Goal: Transaction & Acquisition: Purchase product/service

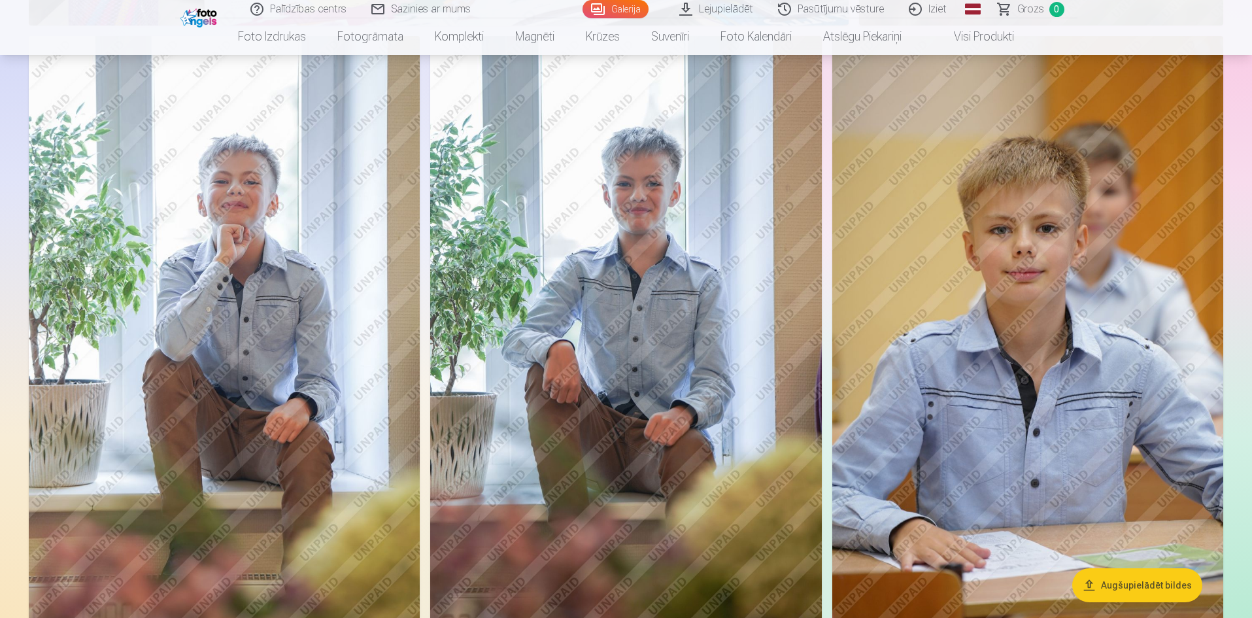
scroll to position [2027, 0]
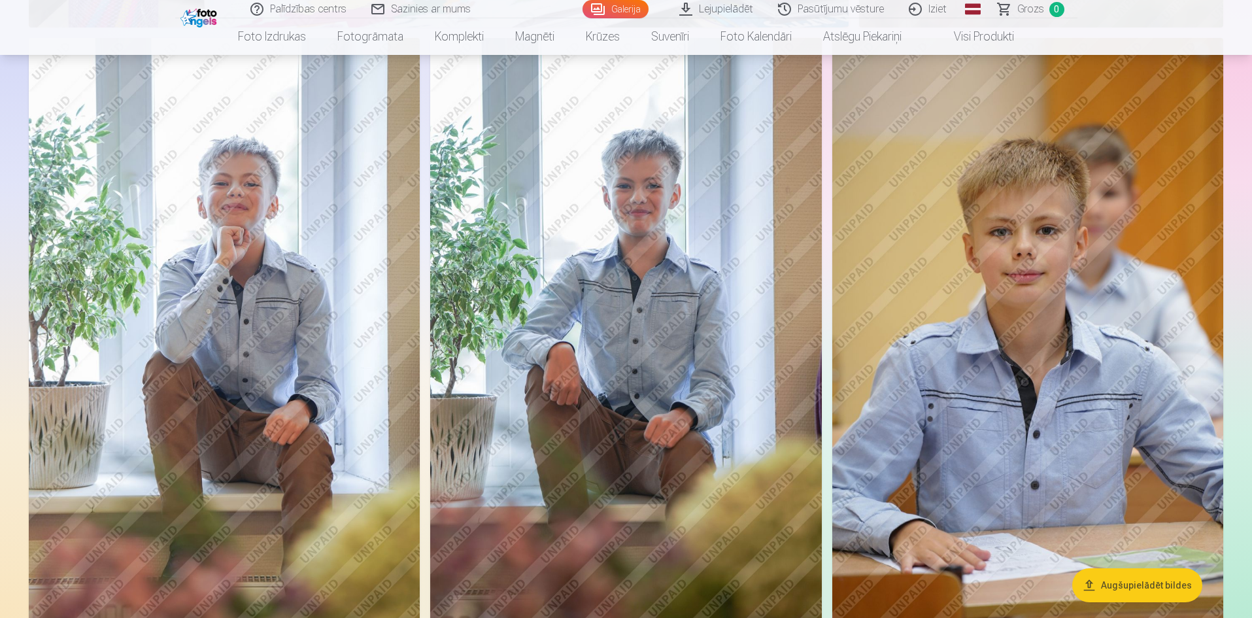
click at [723, 6] on link "Lejupielādēt" at bounding box center [716, 9] width 99 height 18
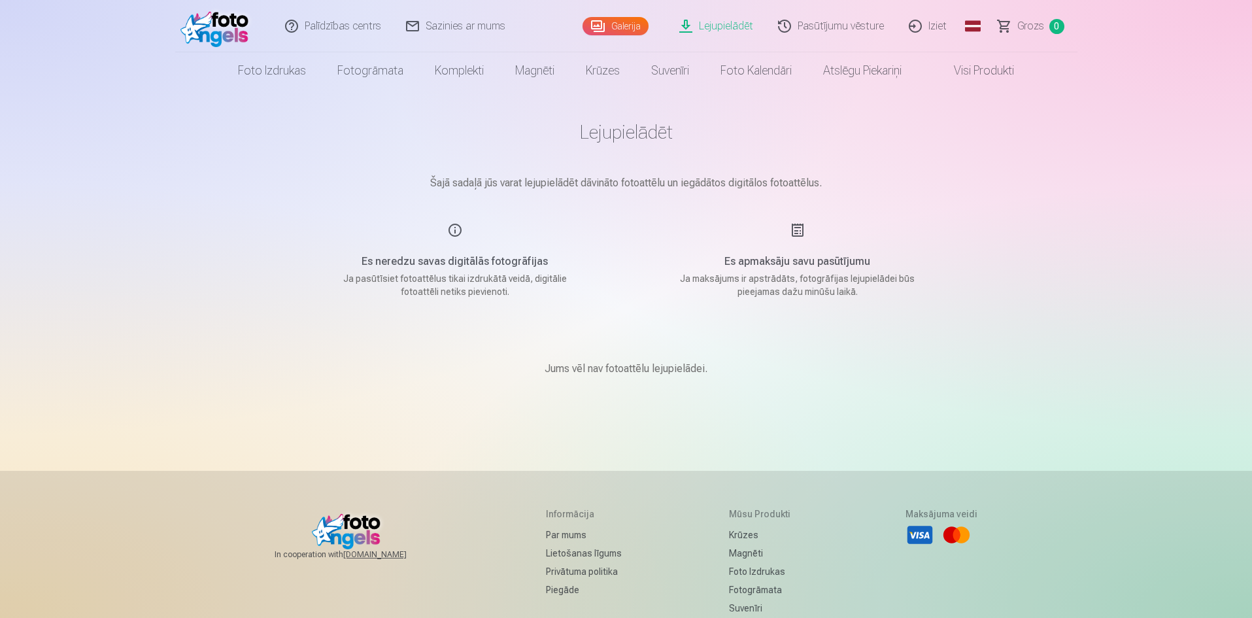
click at [837, 26] on link "Pasūtījumu vēsture" at bounding box center [831, 26] width 131 height 52
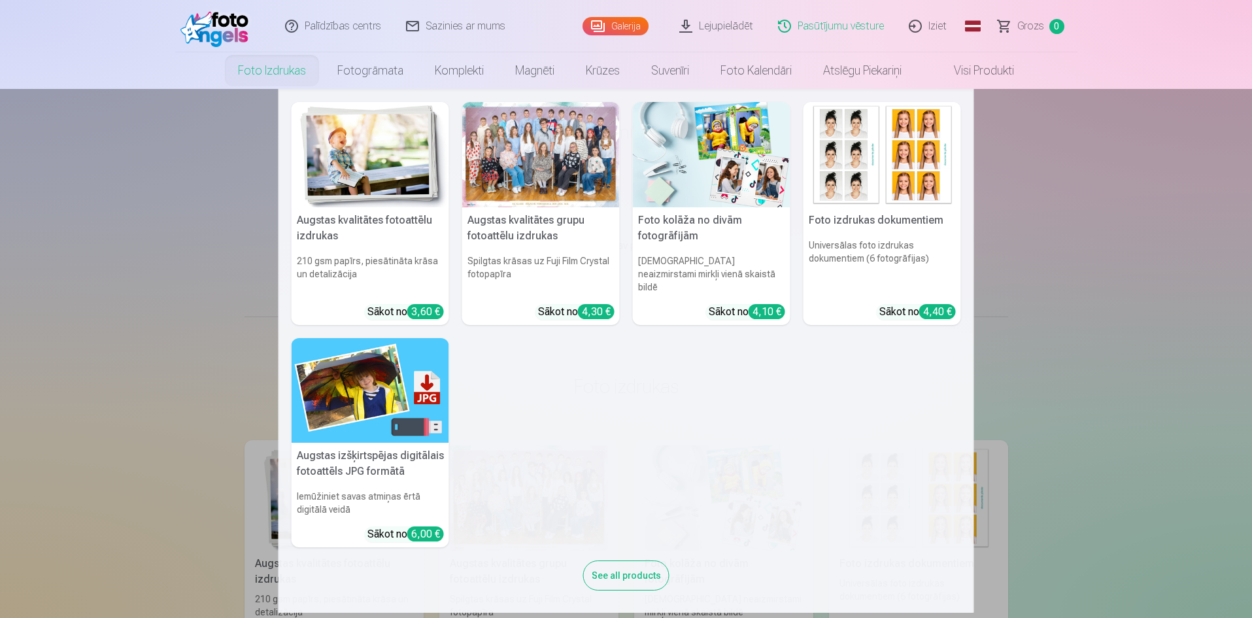
click at [267, 75] on link "Foto izdrukas" at bounding box center [271, 70] width 99 height 37
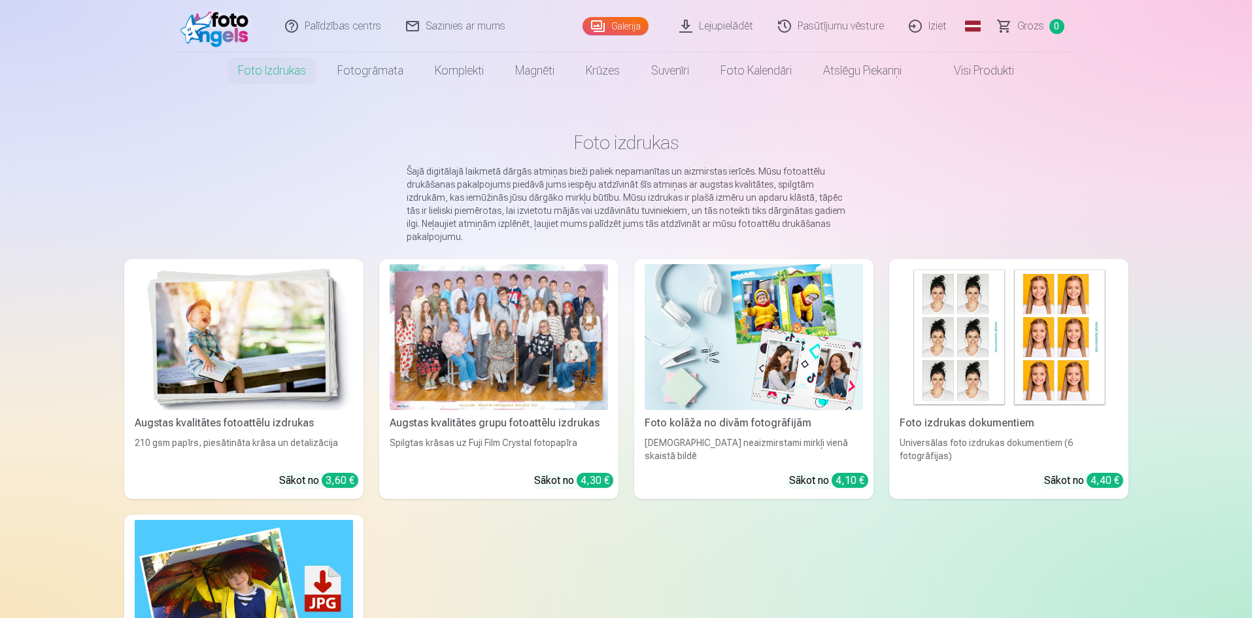
click at [533, 329] on div at bounding box center [499, 337] width 218 height 146
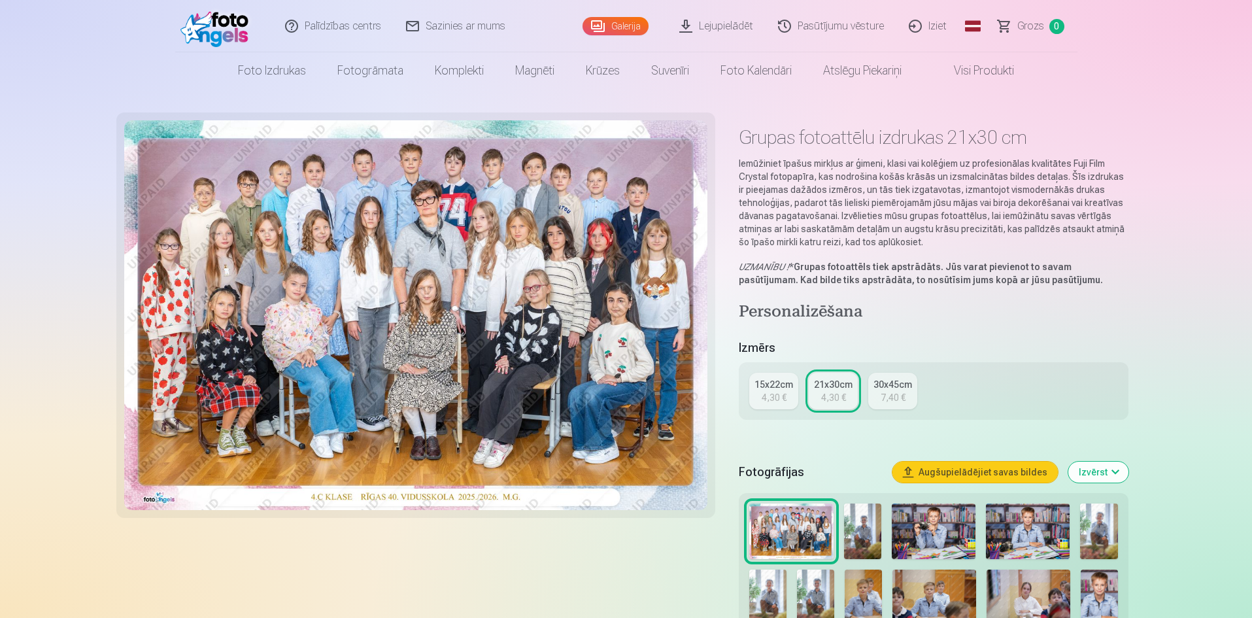
click at [763, 397] on div "4,30 €" at bounding box center [774, 397] width 25 height 13
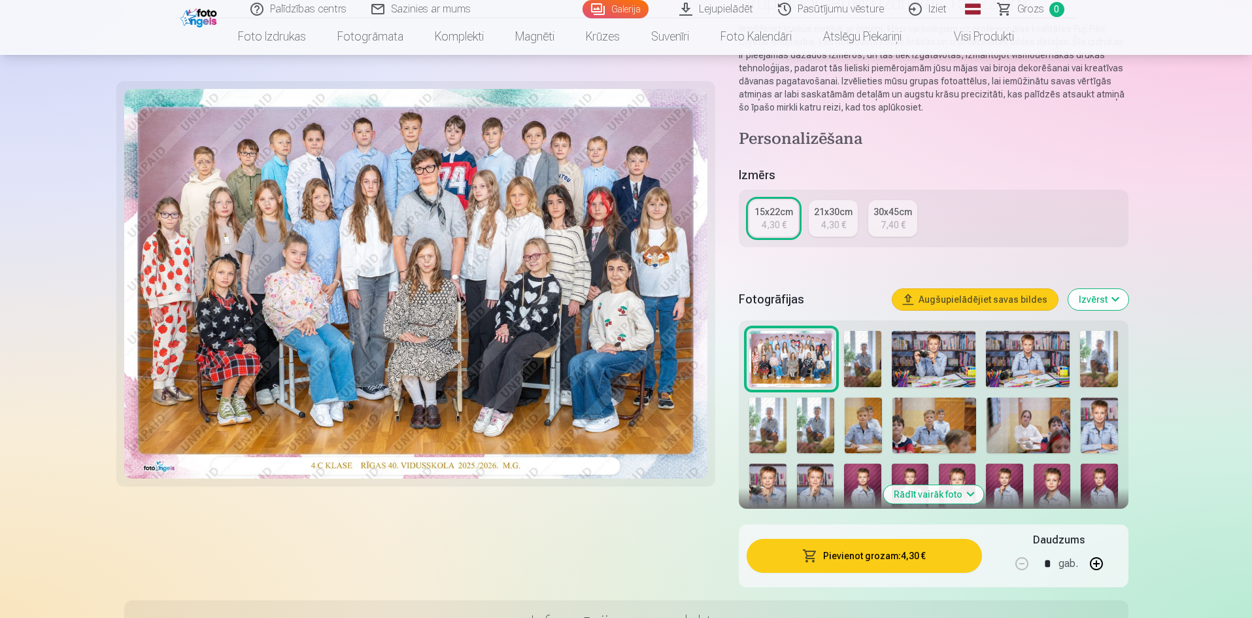
scroll to position [196, 0]
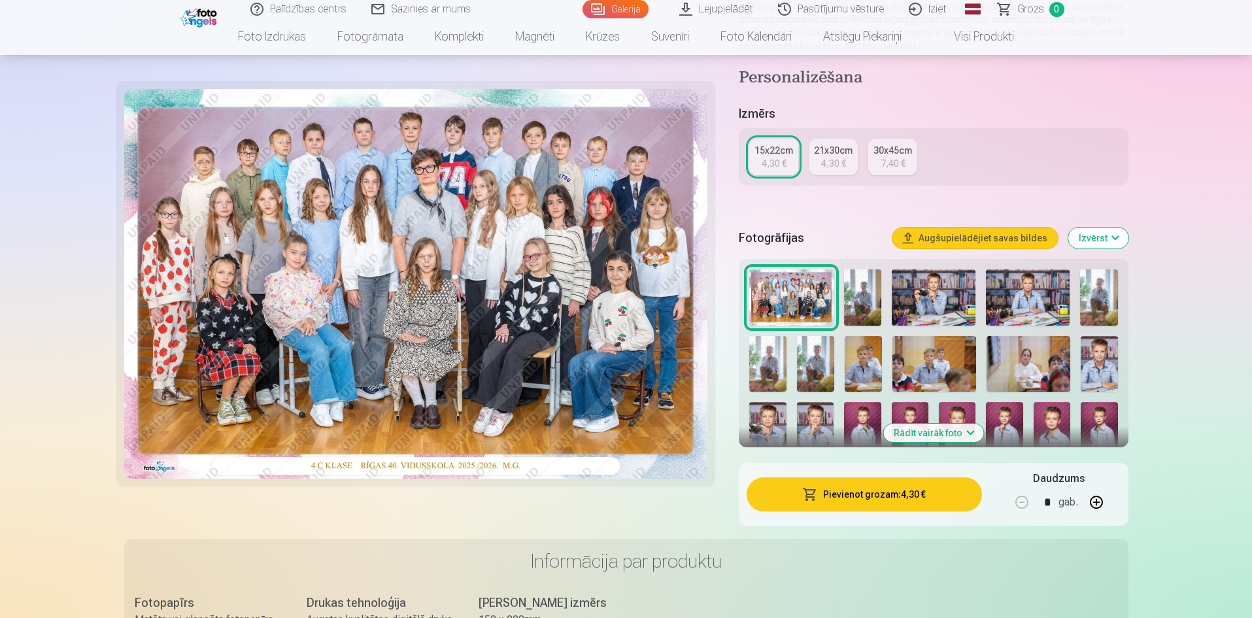
click at [860, 499] on button "Pievienot grozam : 4,30 €" at bounding box center [864, 494] width 235 height 34
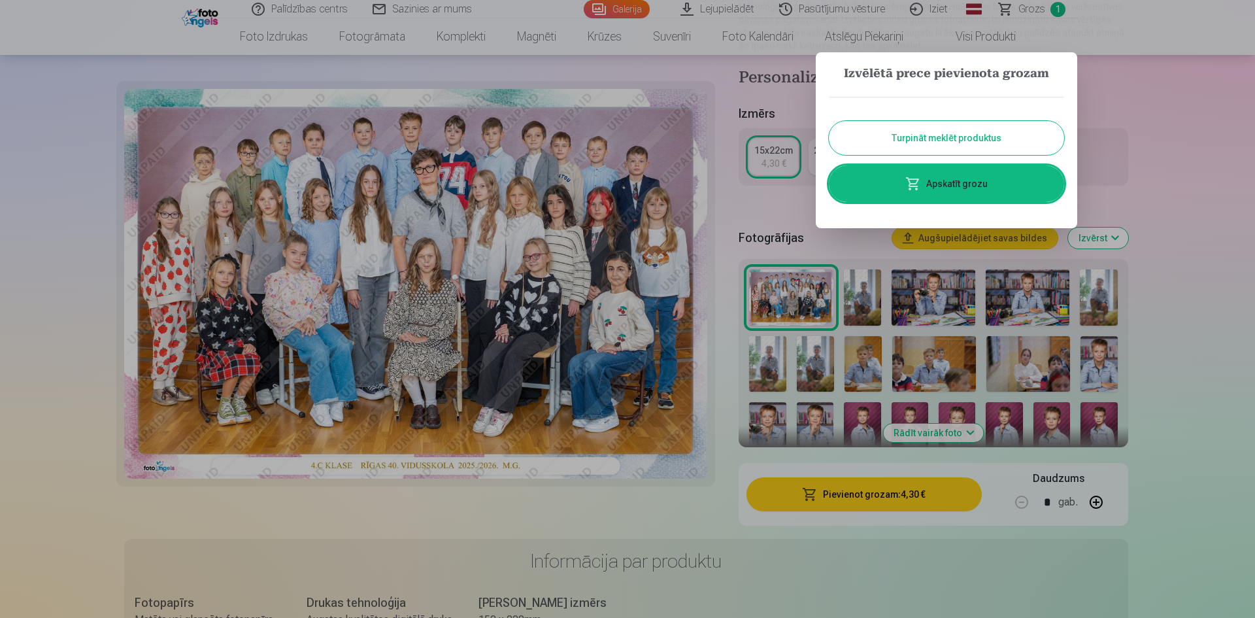
click at [947, 142] on button "Turpināt meklēt produktus" at bounding box center [946, 138] width 235 height 34
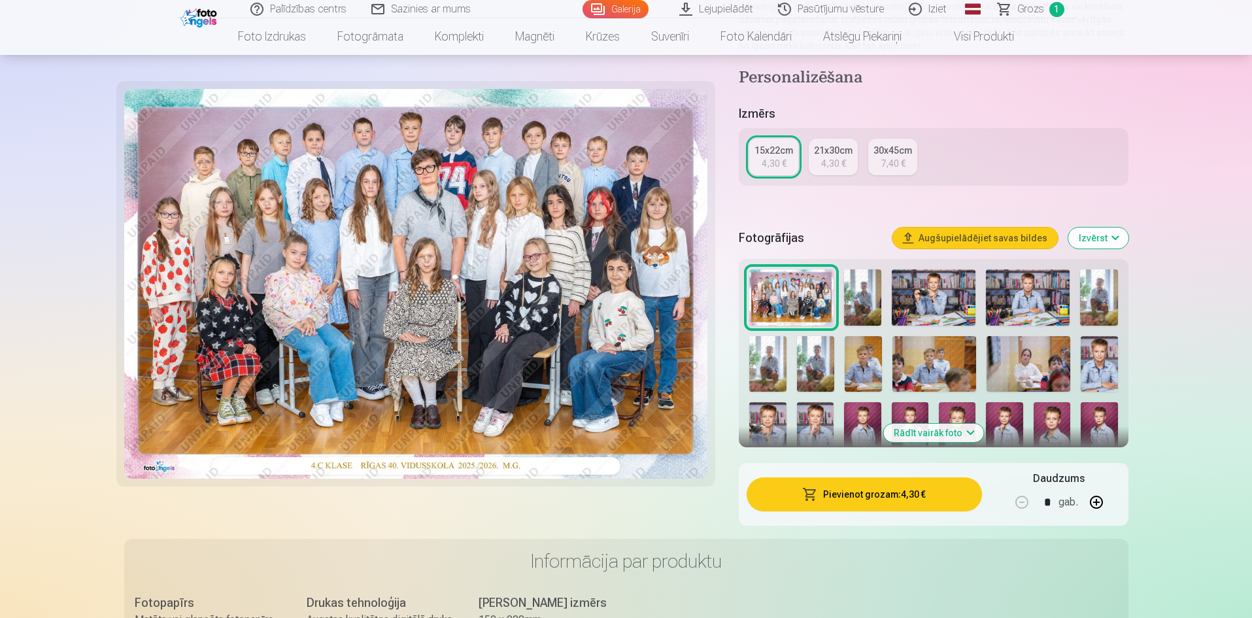
click at [865, 296] on img at bounding box center [862, 297] width 37 height 56
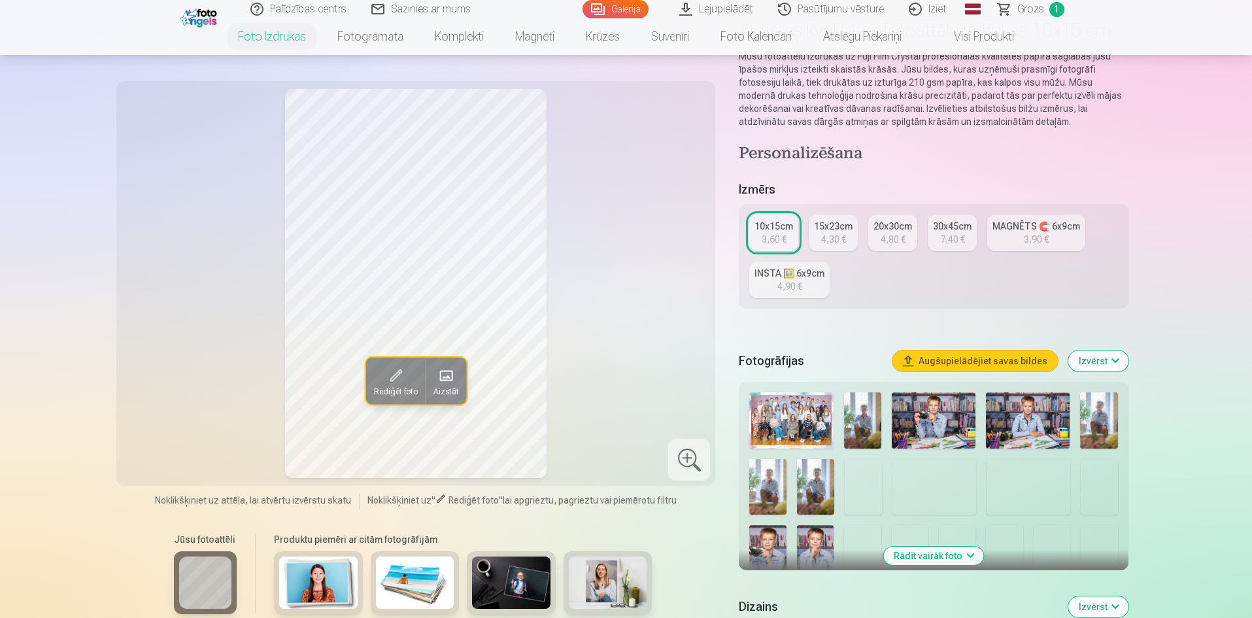
scroll to position [131, 0]
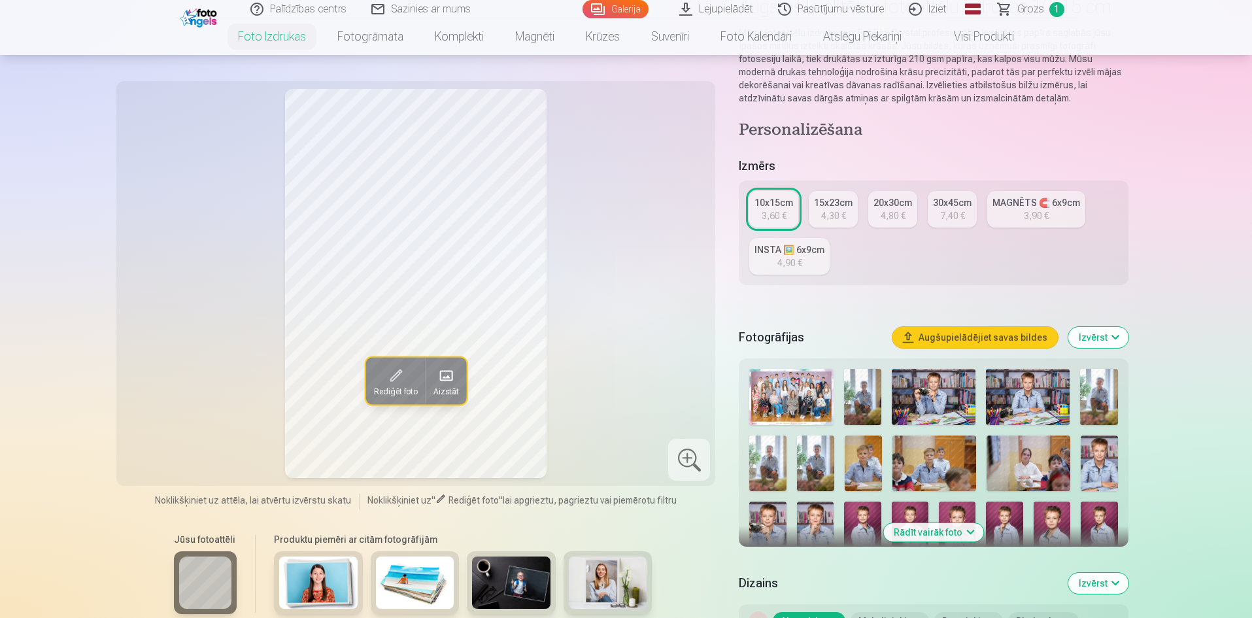
click at [932, 405] on img at bounding box center [934, 397] width 84 height 56
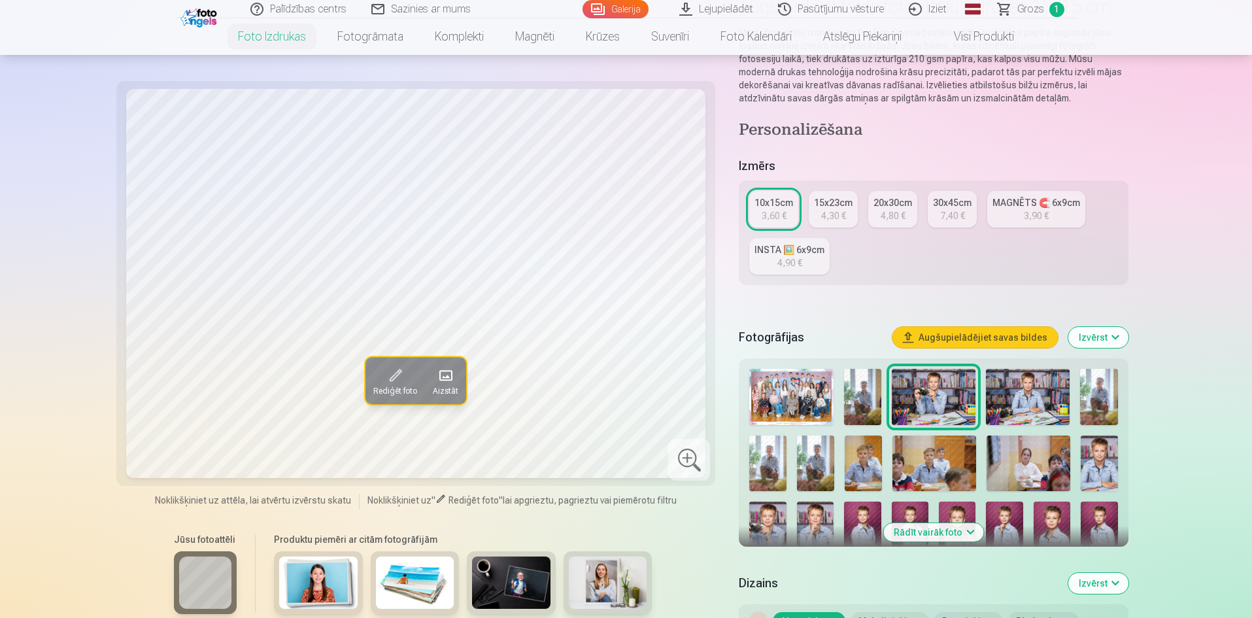
click at [1002, 397] on img at bounding box center [1028, 397] width 84 height 56
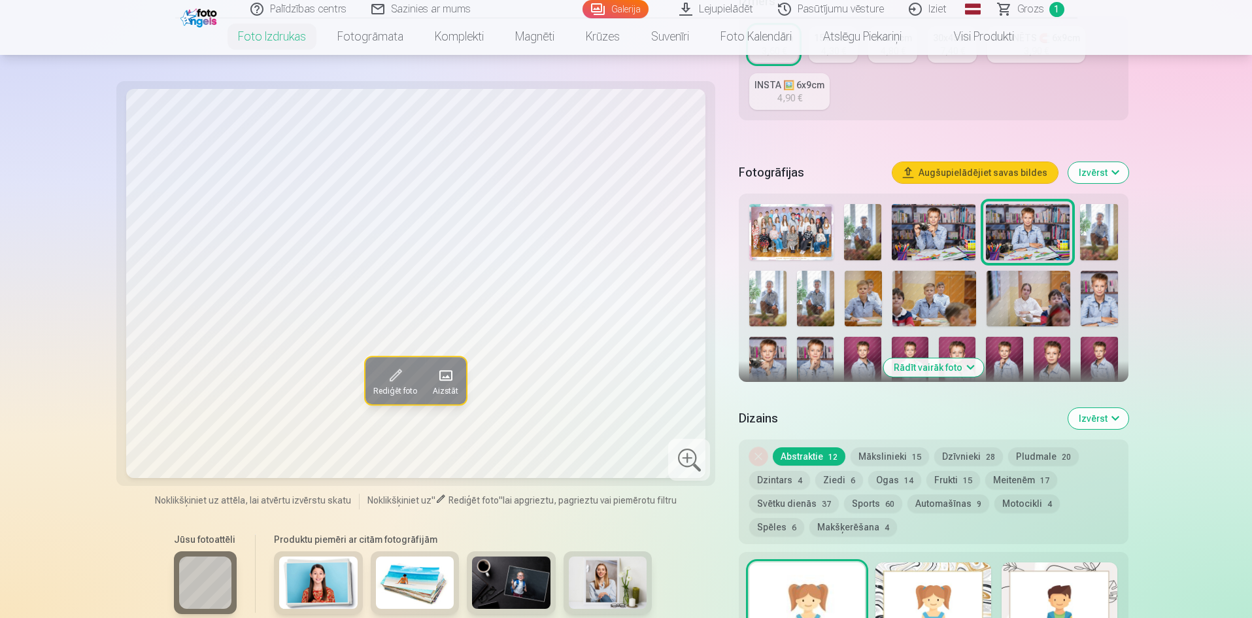
scroll to position [327, 0]
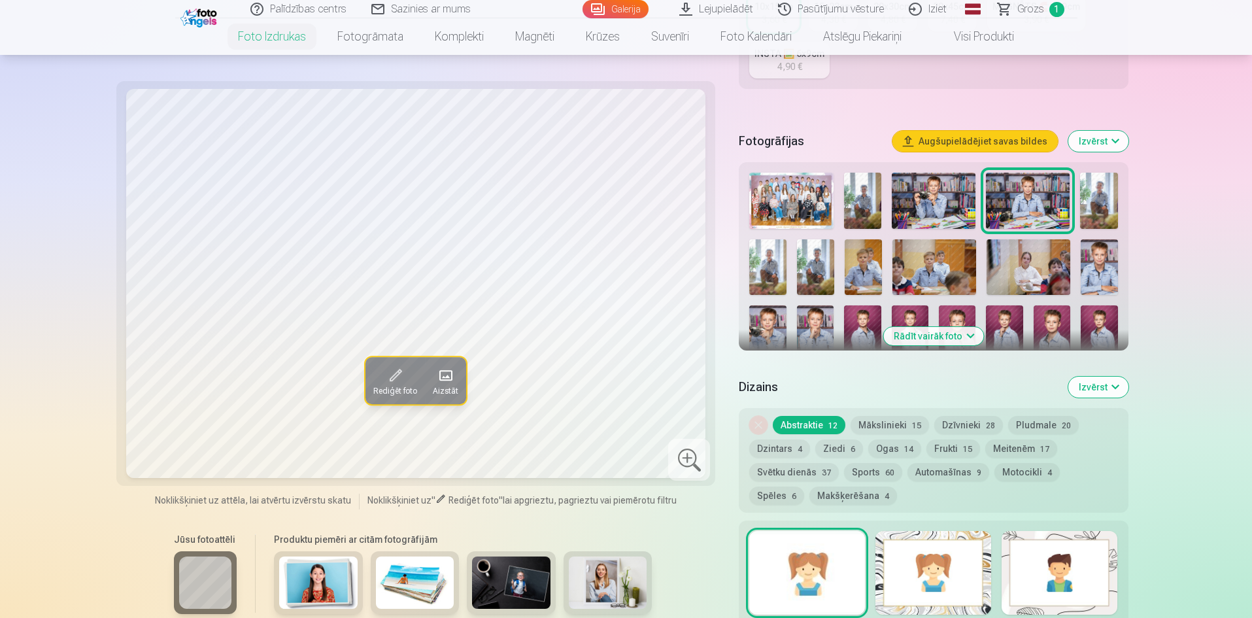
click at [902, 423] on button "Mākslinieki 15" at bounding box center [890, 425] width 78 height 18
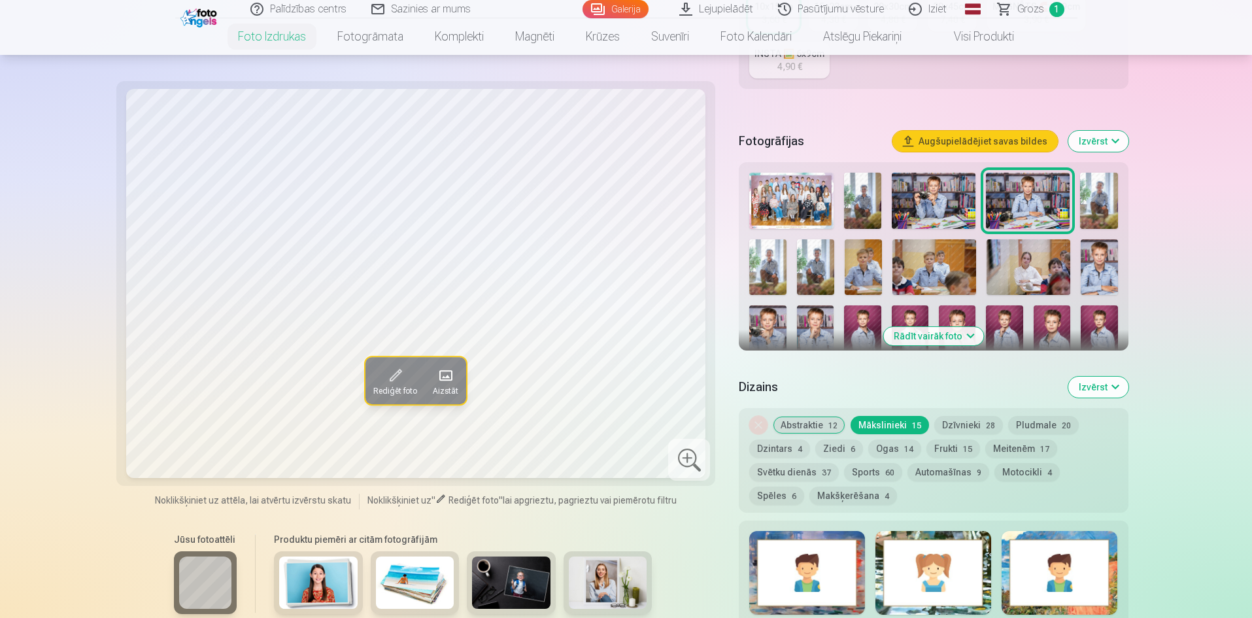
click at [814, 421] on button "Abstraktie 12" at bounding box center [809, 425] width 73 height 18
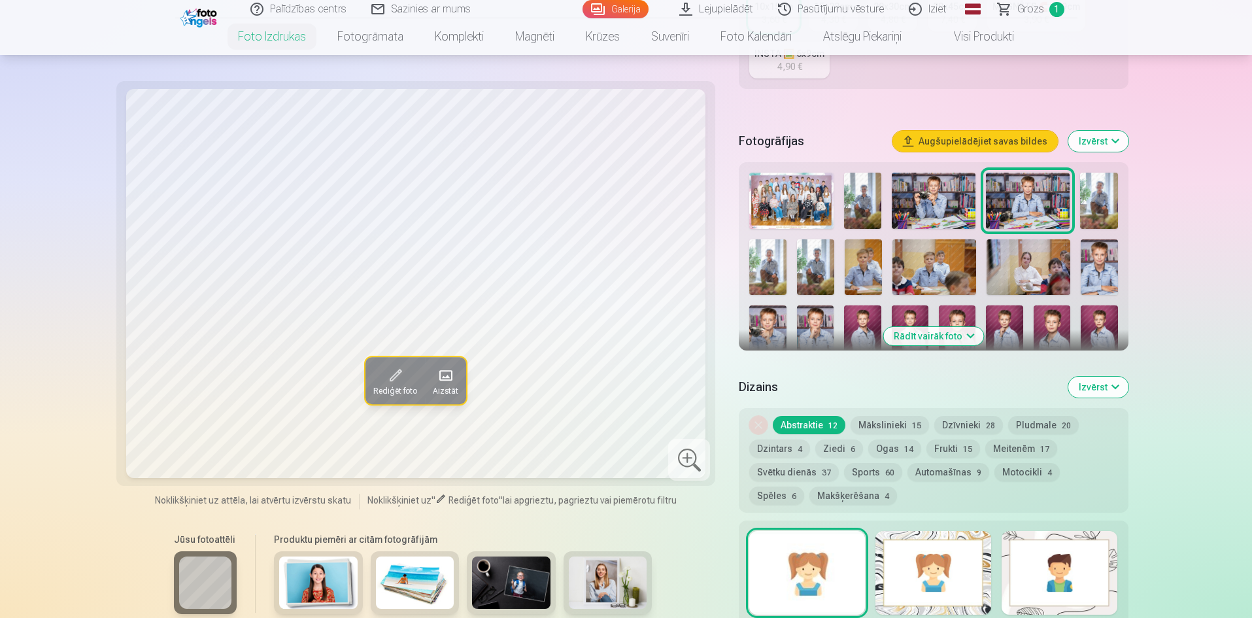
click at [813, 559] on div at bounding box center [807, 573] width 116 height 84
click at [948, 577] on div at bounding box center [933, 573] width 116 height 84
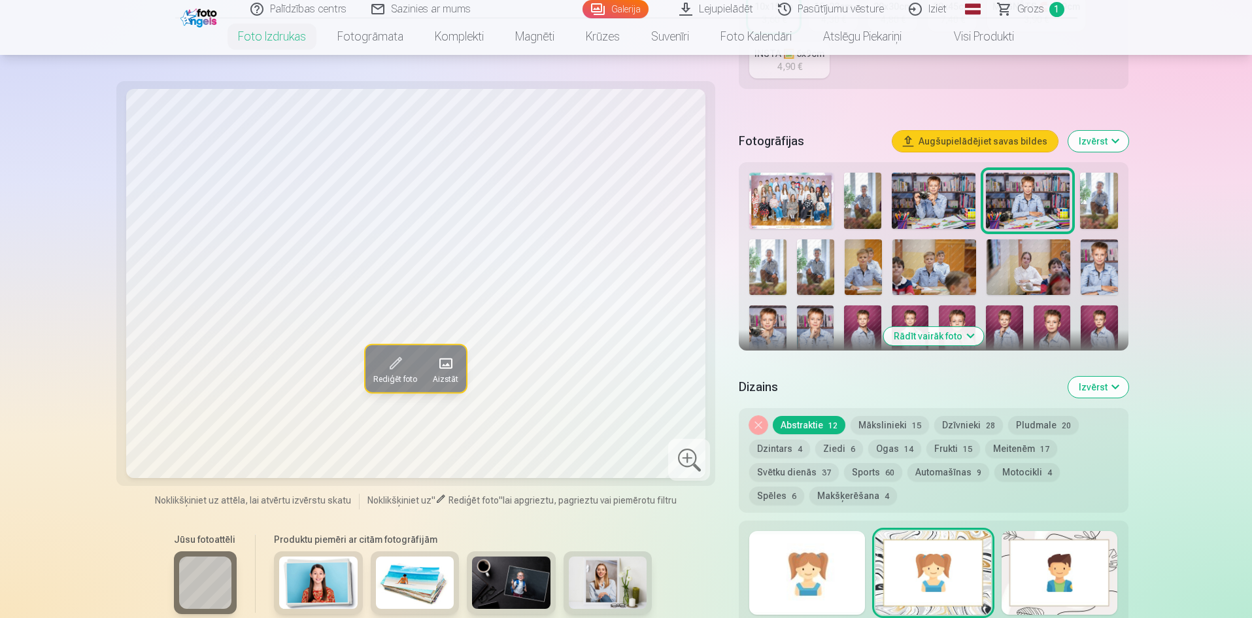
click at [1045, 567] on div at bounding box center [1060, 573] width 116 height 84
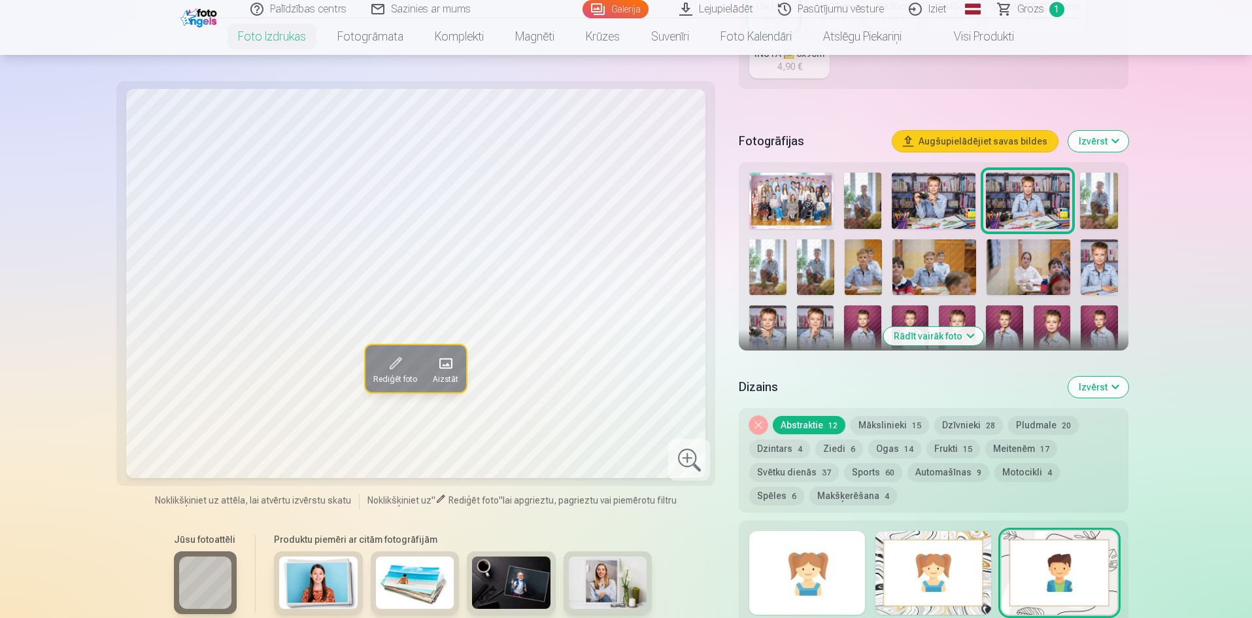
click at [752, 418] on button "Noņemiet dizainu" at bounding box center [758, 425] width 18 height 18
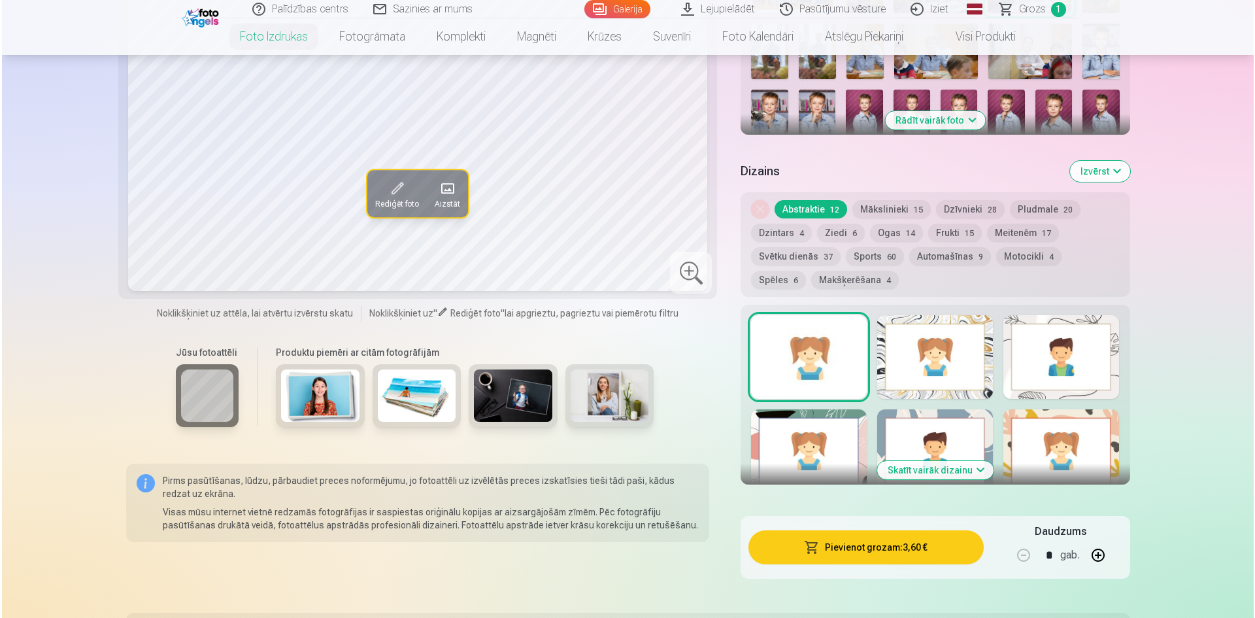
scroll to position [559, 0]
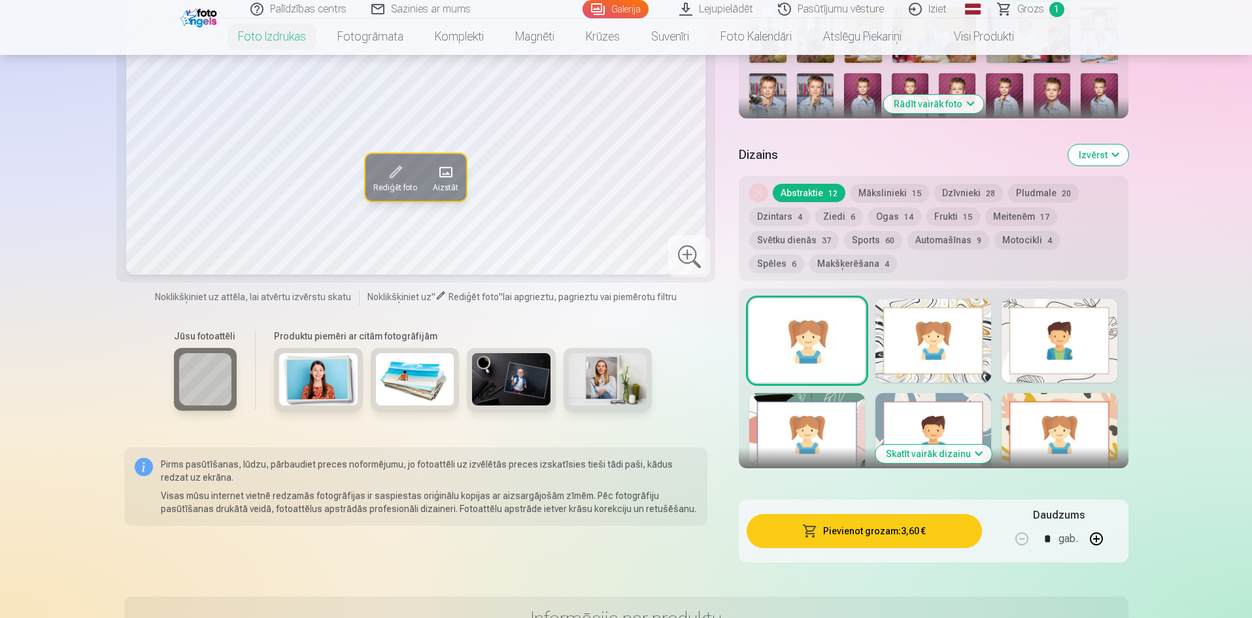
click at [875, 539] on button "Pievienot grozam : 3,60 €" at bounding box center [864, 531] width 235 height 34
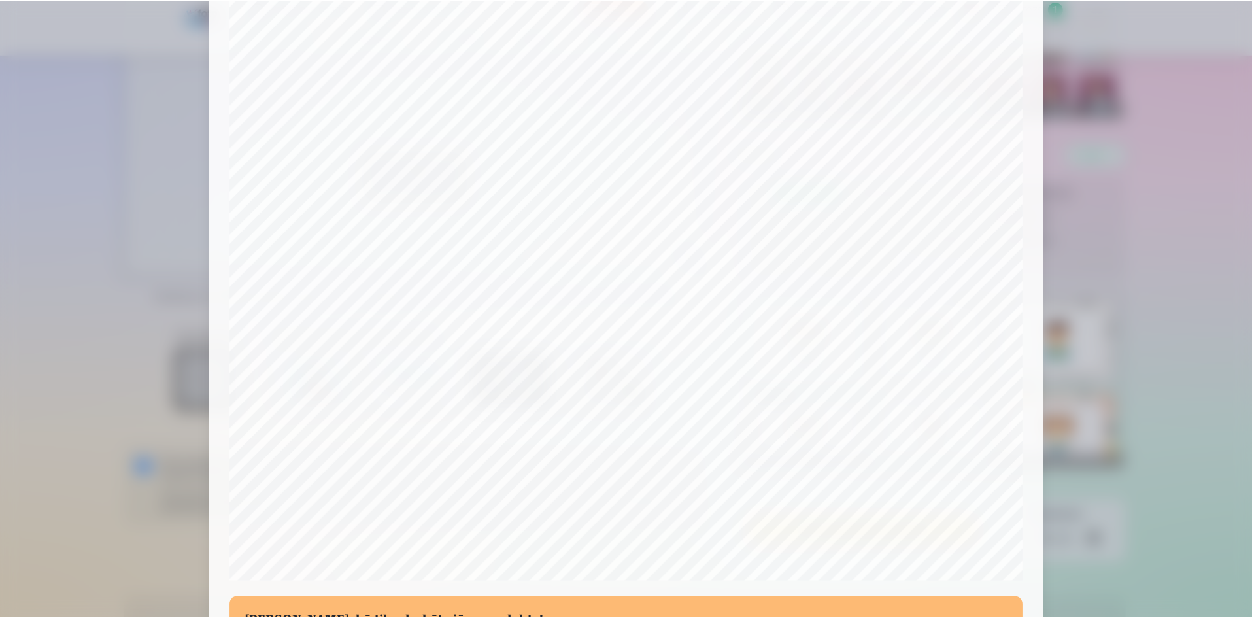
scroll to position [324, 0]
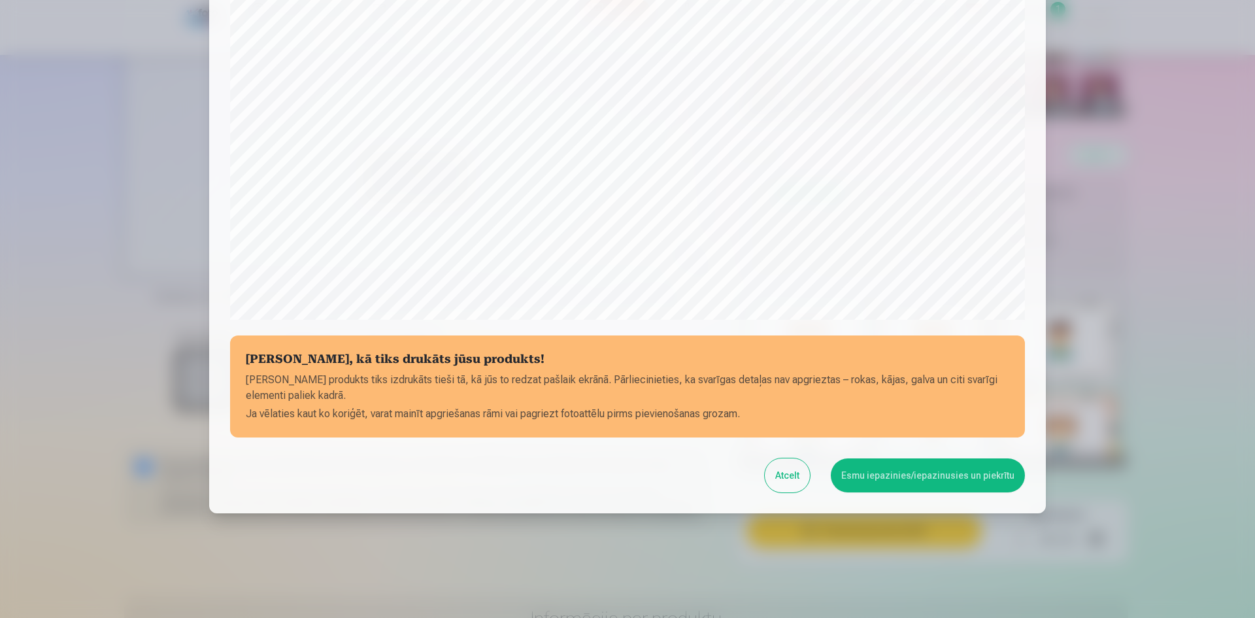
click at [924, 475] on button "Esmu iepazinies/iepazinusies un piekrītu" at bounding box center [928, 475] width 194 height 34
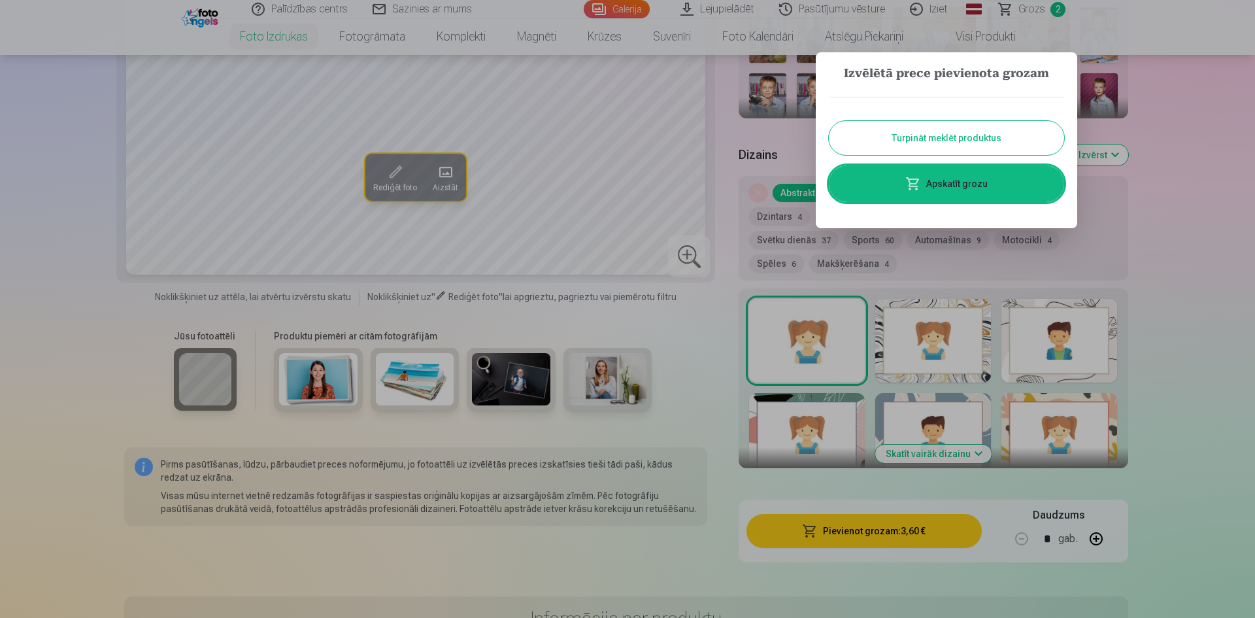
click at [965, 135] on button "Turpināt meklēt produktus" at bounding box center [946, 138] width 235 height 34
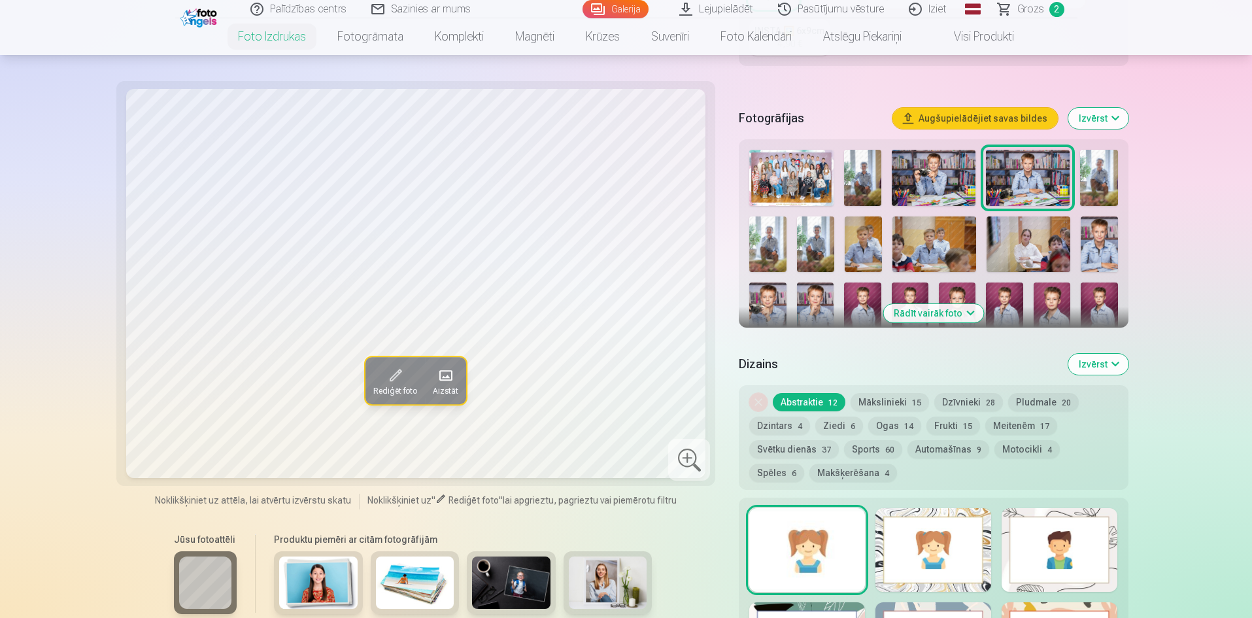
scroll to position [297, 0]
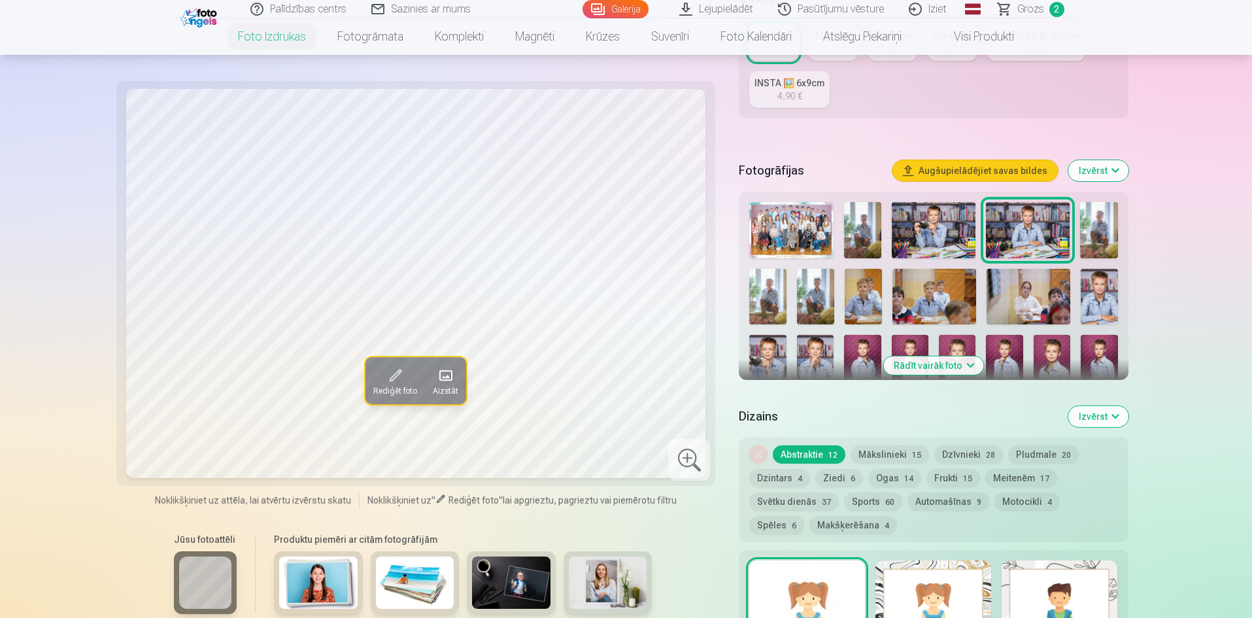
click at [1101, 225] on img at bounding box center [1098, 230] width 37 height 56
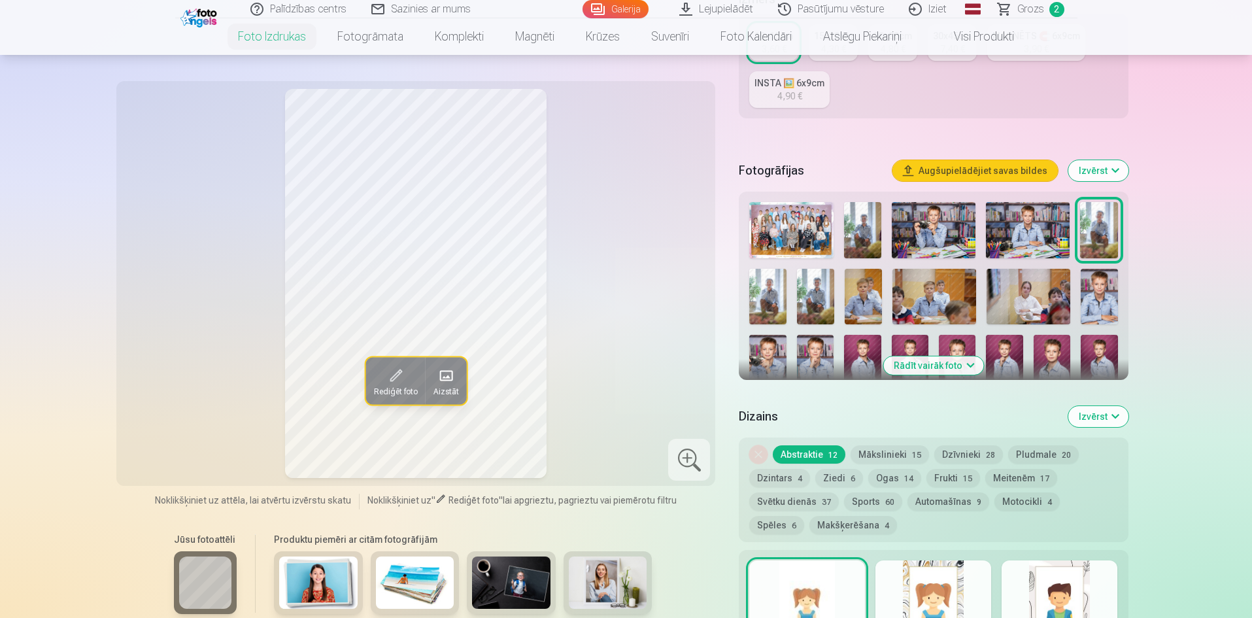
click at [817, 309] on img at bounding box center [815, 297] width 37 height 56
click at [868, 306] on img at bounding box center [863, 297] width 37 height 56
click at [918, 300] on img at bounding box center [934, 297] width 84 height 56
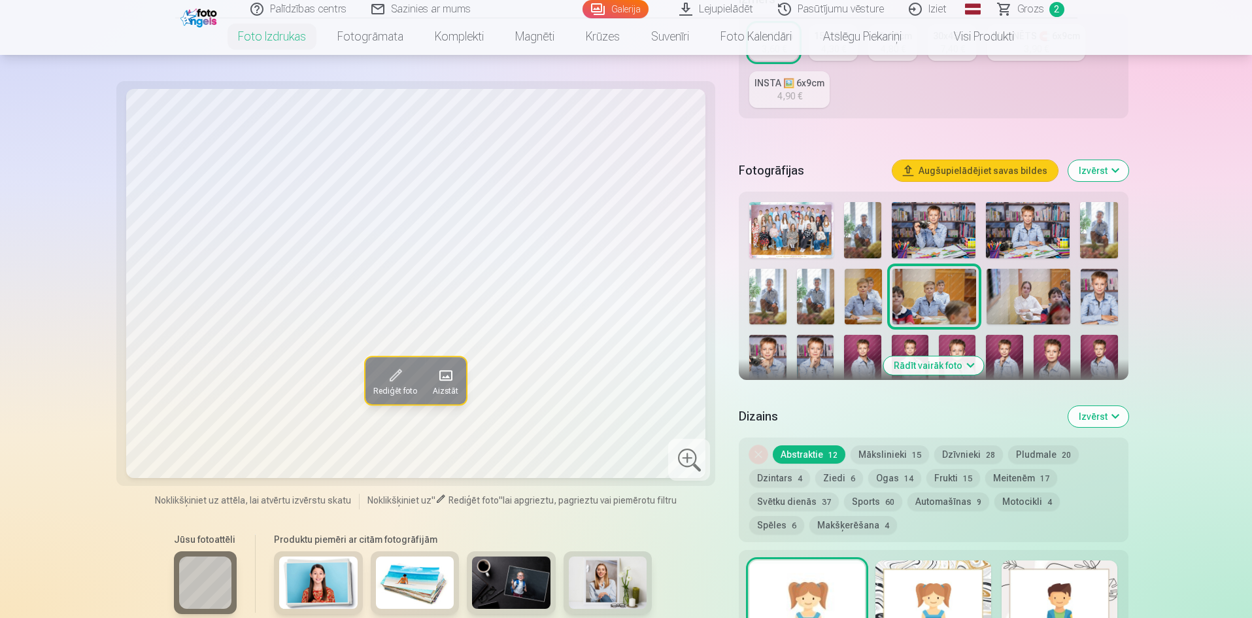
click at [1017, 300] on img at bounding box center [1028, 297] width 84 height 56
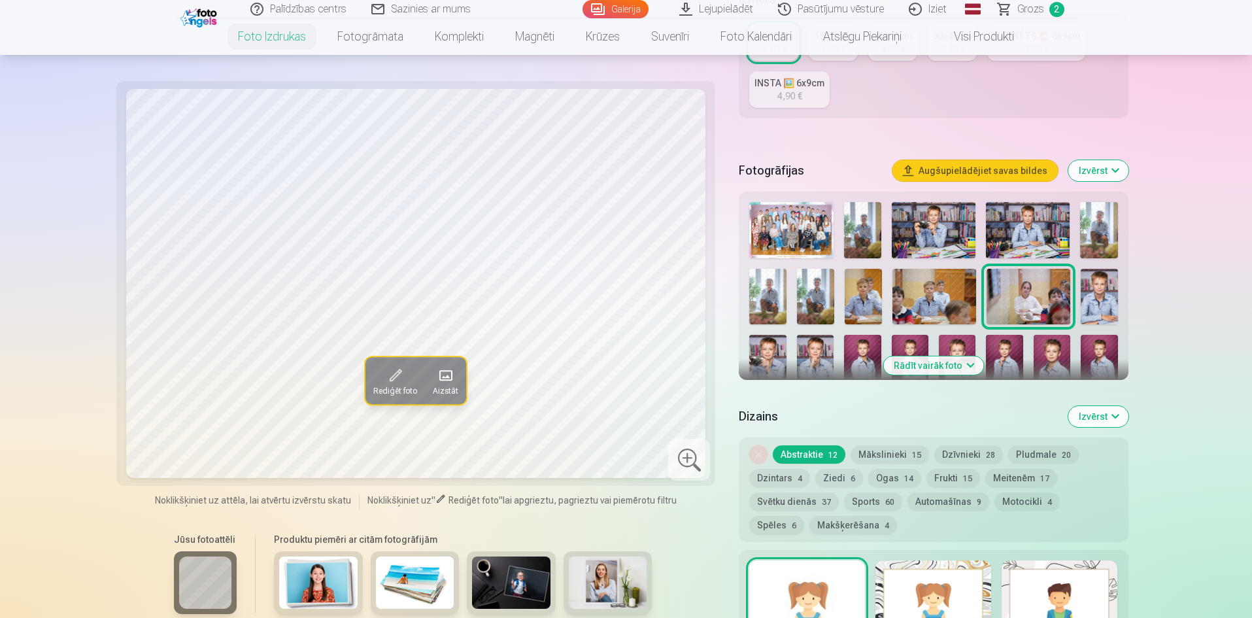
click at [1093, 296] on img at bounding box center [1099, 297] width 37 height 56
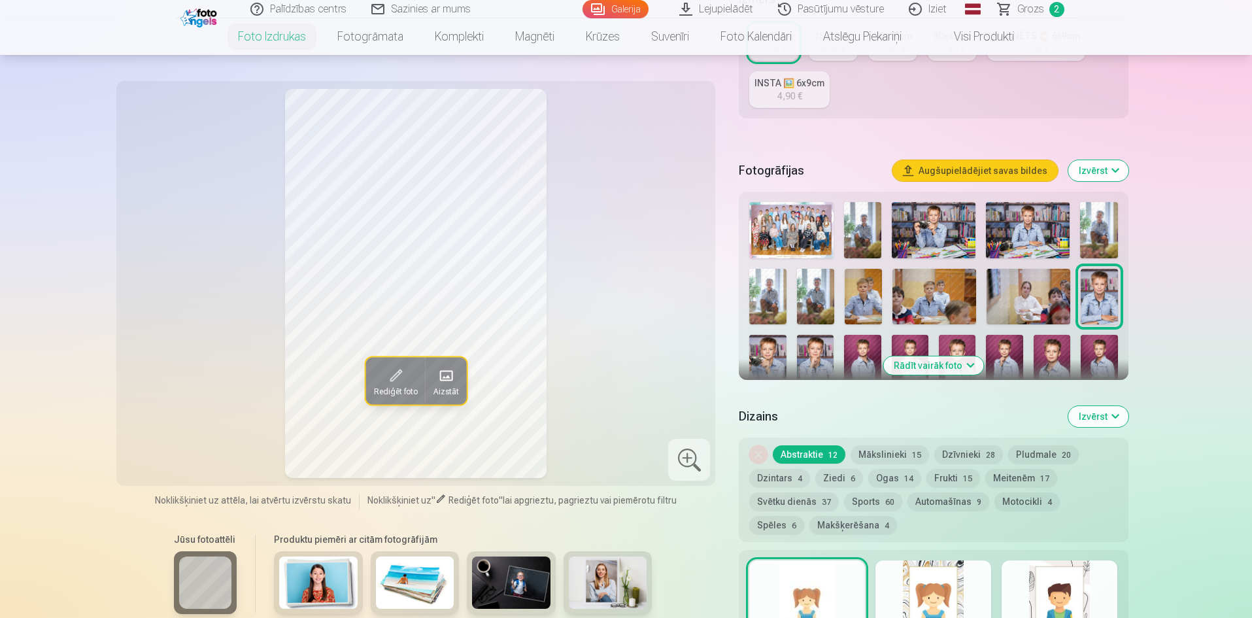
click at [769, 349] on img at bounding box center [767, 363] width 37 height 56
click at [812, 346] on img at bounding box center [815, 363] width 37 height 56
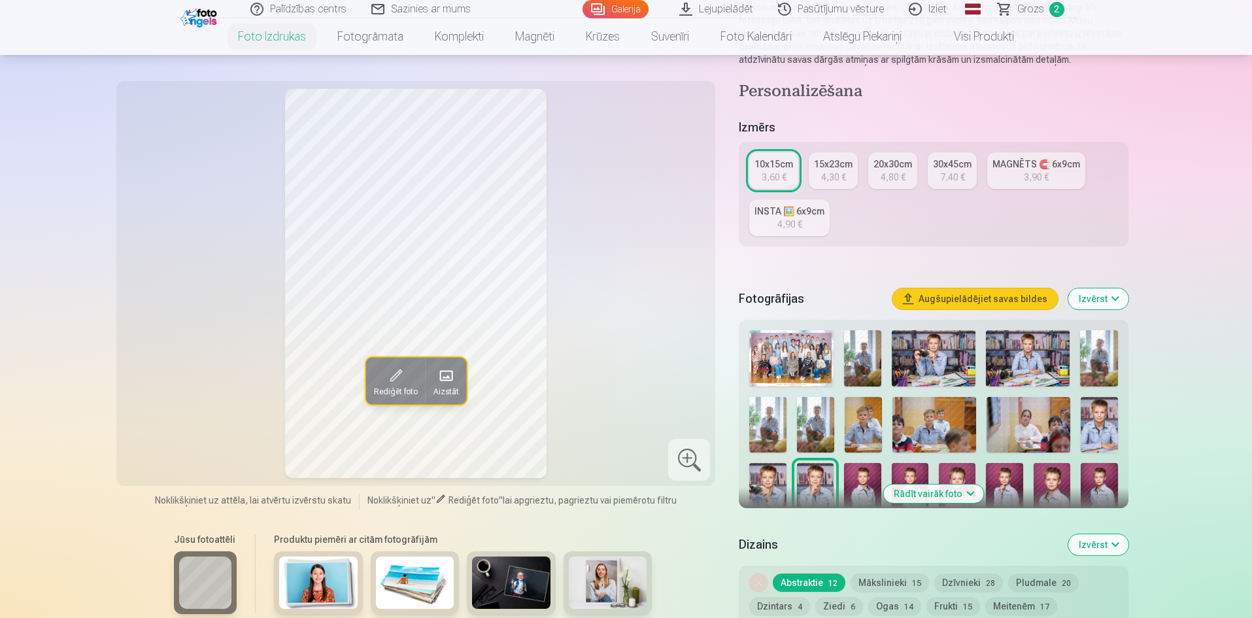
scroll to position [167, 0]
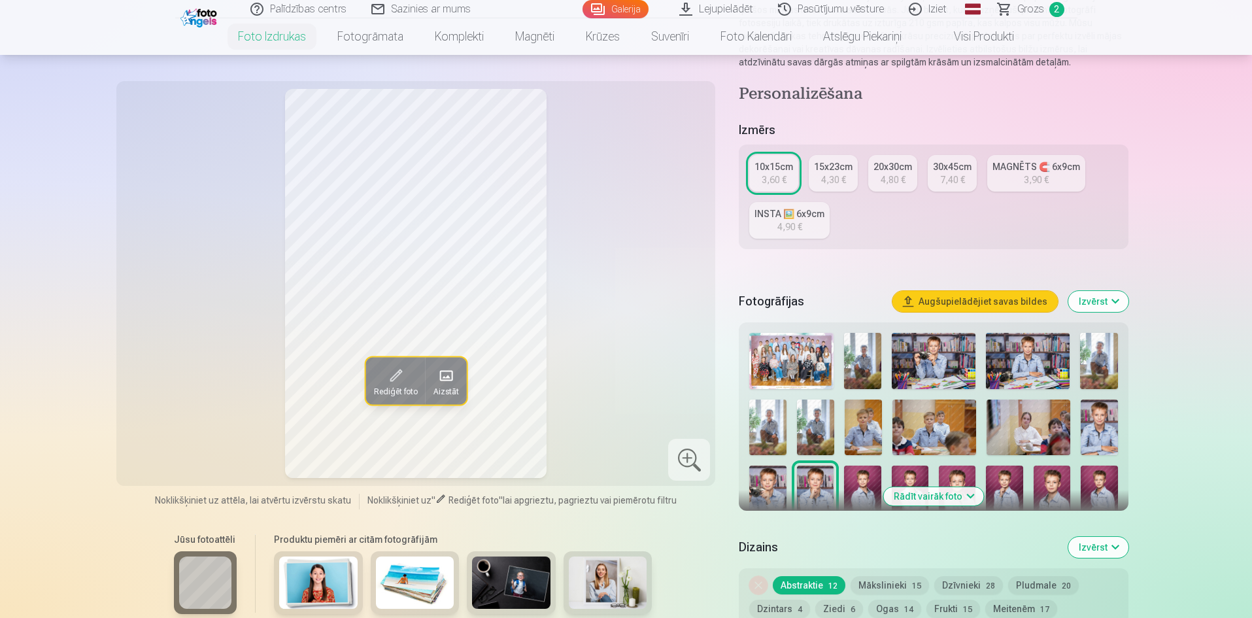
click at [1037, 177] on div "3,90 €" at bounding box center [1036, 179] width 25 height 13
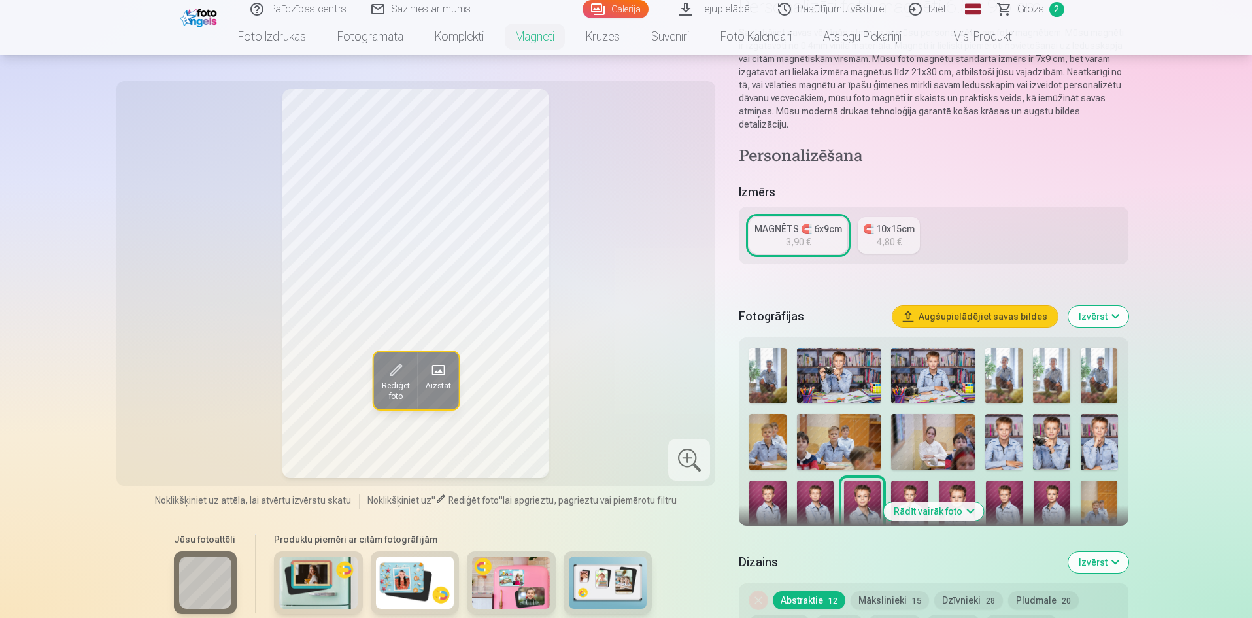
scroll to position [196, 0]
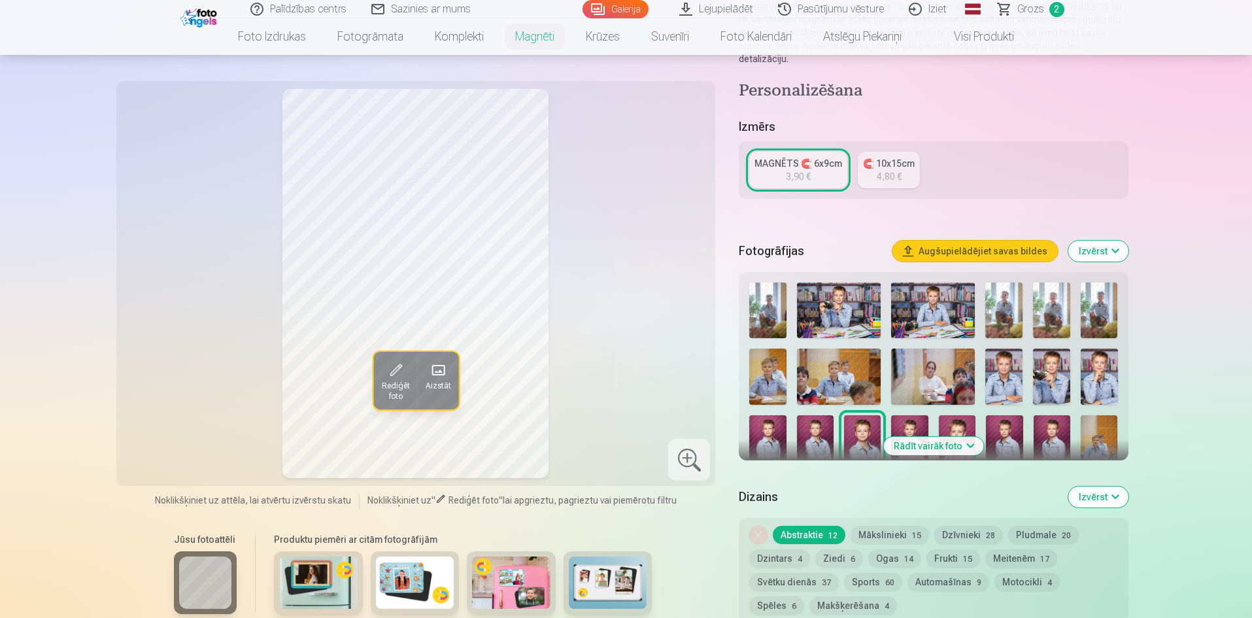
click at [1056, 355] on img at bounding box center [1051, 376] width 37 height 56
click at [1103, 363] on img at bounding box center [1099, 376] width 37 height 56
click at [1005, 369] on img at bounding box center [1003, 376] width 37 height 56
click at [767, 425] on img at bounding box center [767, 443] width 37 height 56
click at [822, 431] on img at bounding box center [815, 443] width 37 height 56
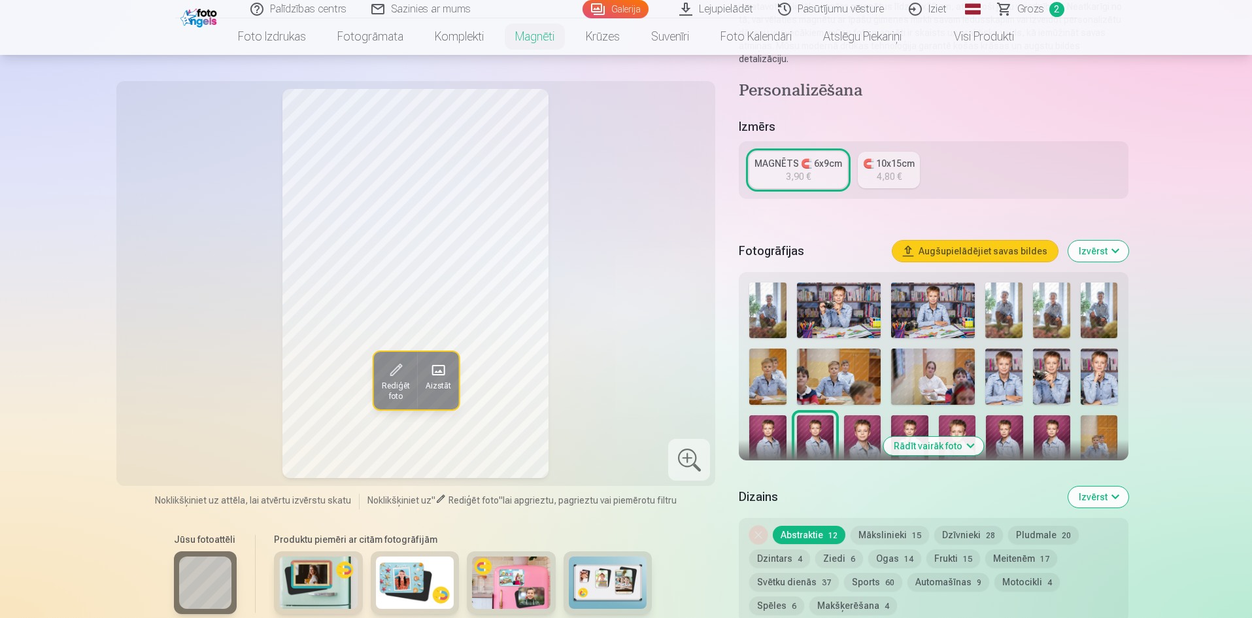
click at [865, 426] on img at bounding box center [862, 443] width 37 height 56
click at [903, 415] on img at bounding box center [909, 443] width 37 height 56
click at [964, 415] on img at bounding box center [957, 443] width 37 height 56
click at [1003, 415] on img at bounding box center [1004, 443] width 37 height 56
click at [1046, 429] on img at bounding box center [1052, 443] width 37 height 56
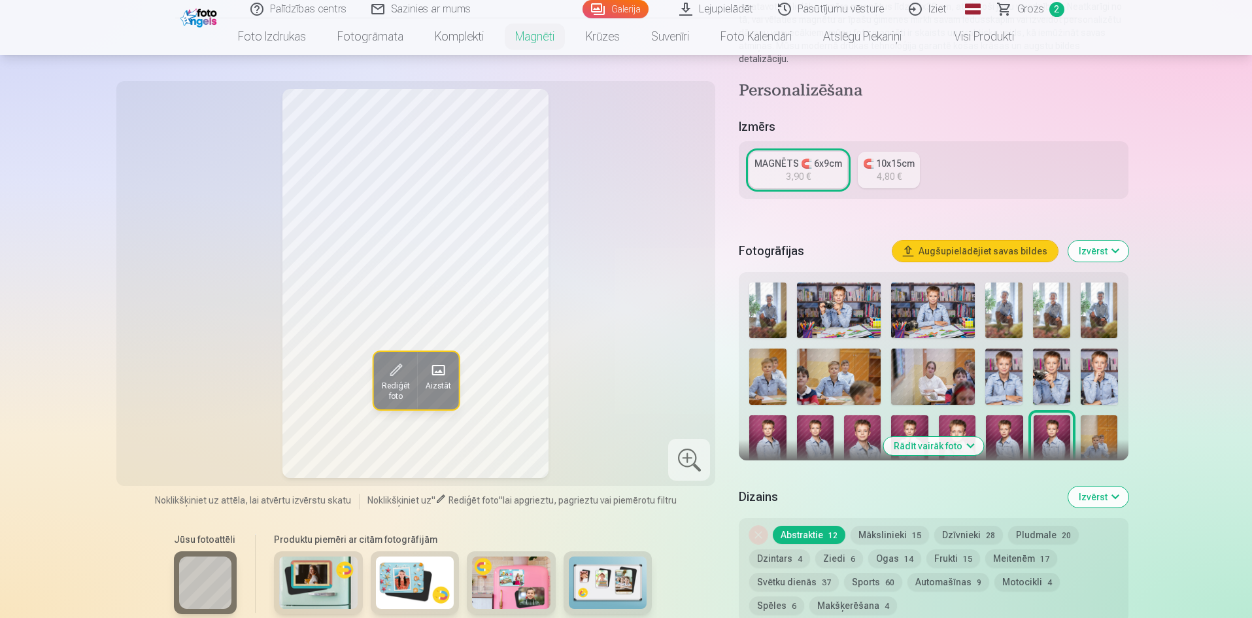
click at [1005, 362] on img at bounding box center [1003, 376] width 37 height 56
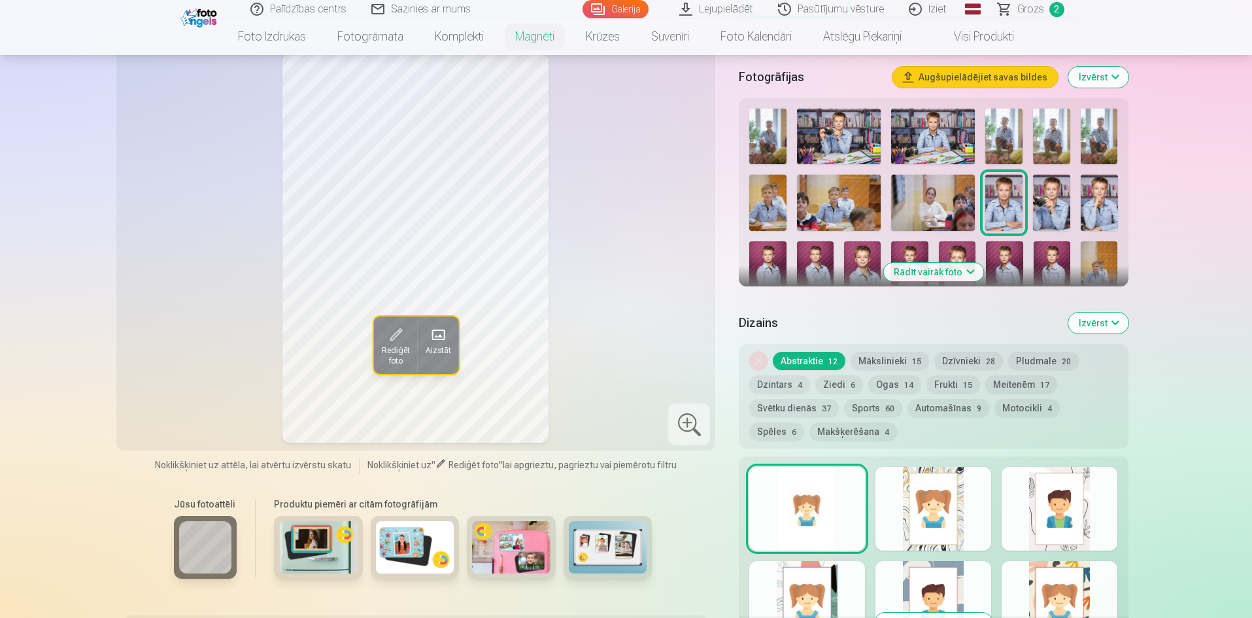
scroll to position [392, 0]
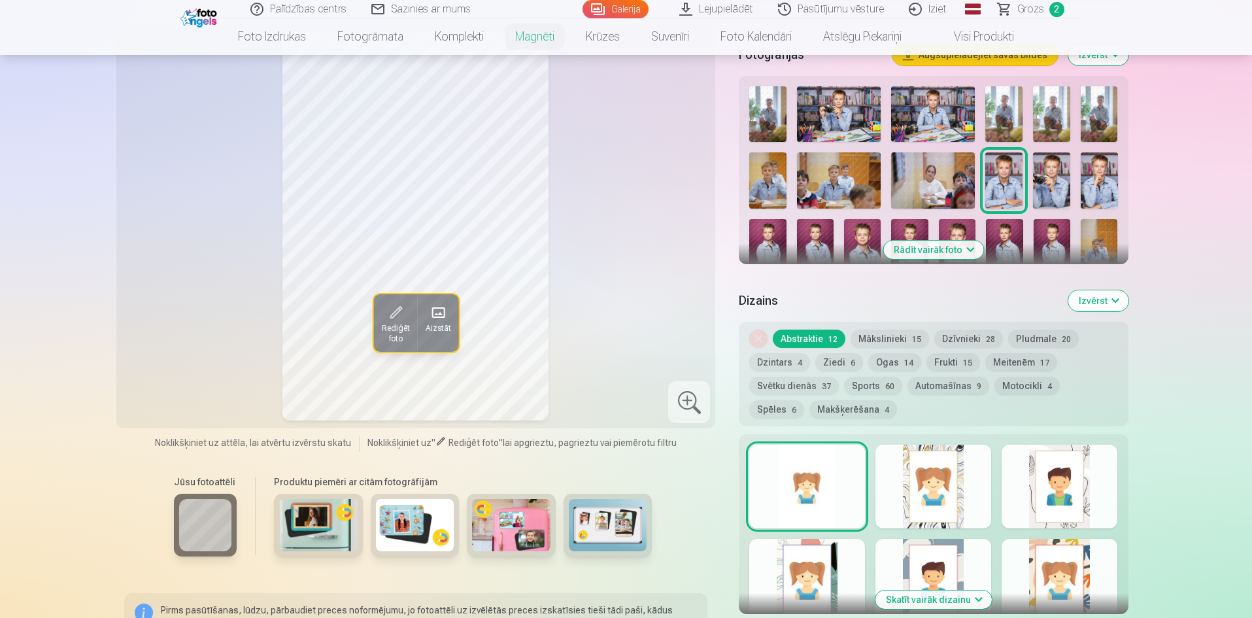
click at [877, 377] on button "Sports 60" at bounding box center [873, 386] width 58 height 18
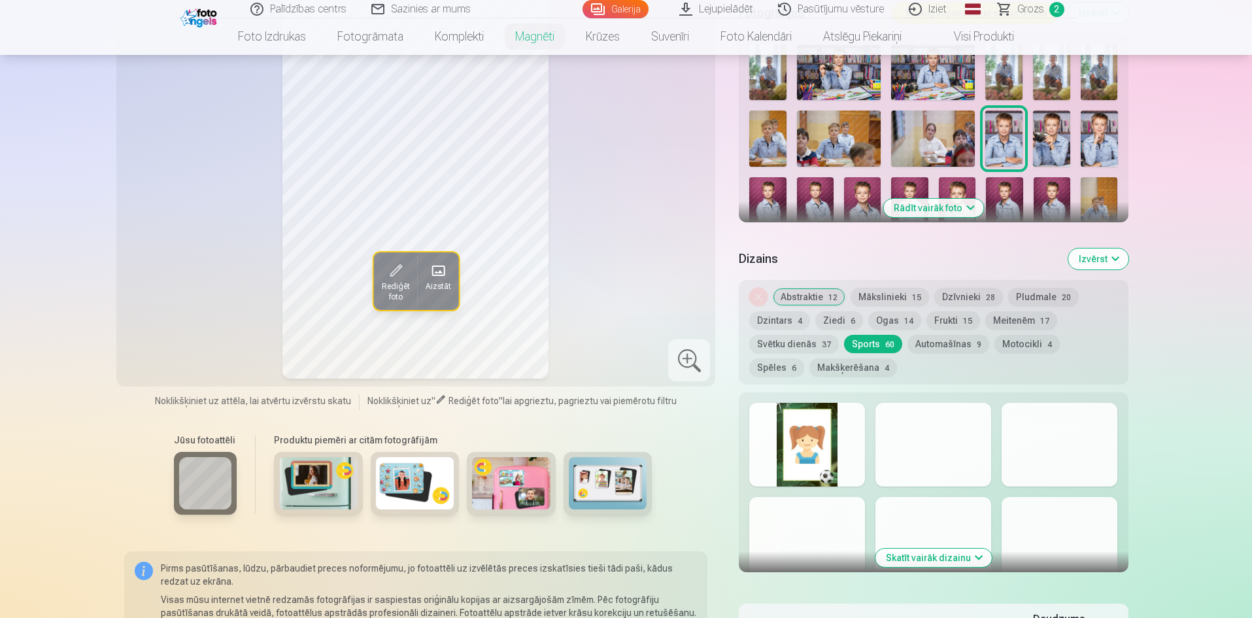
scroll to position [458, 0]
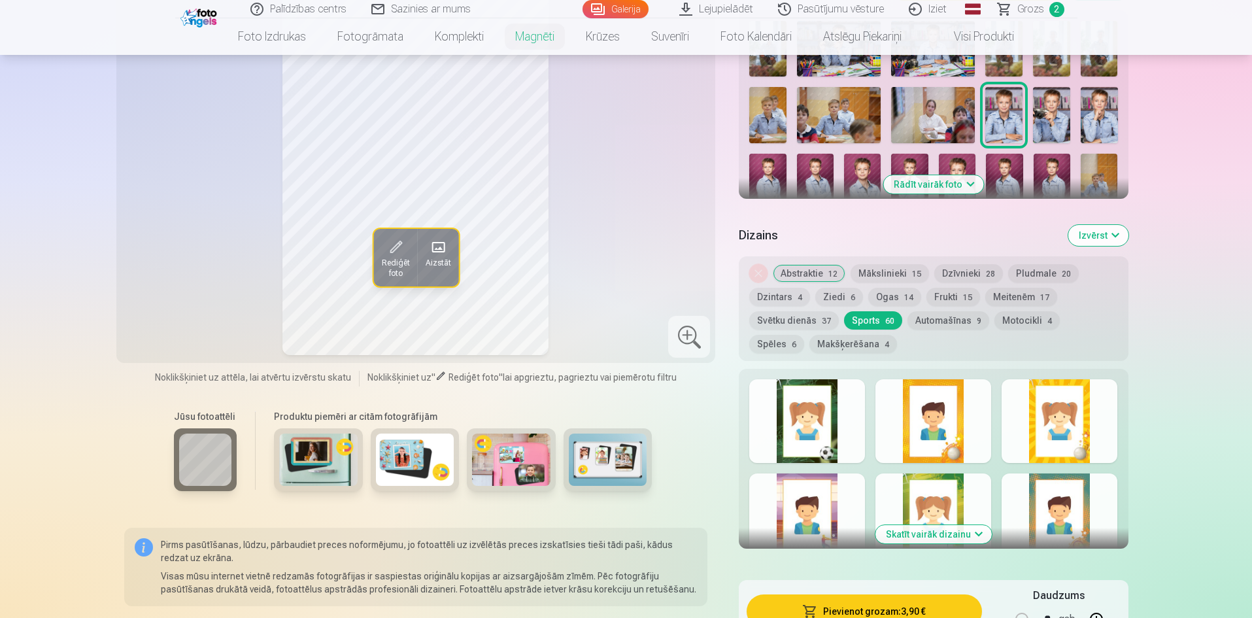
click at [942, 419] on div at bounding box center [933, 421] width 116 height 84
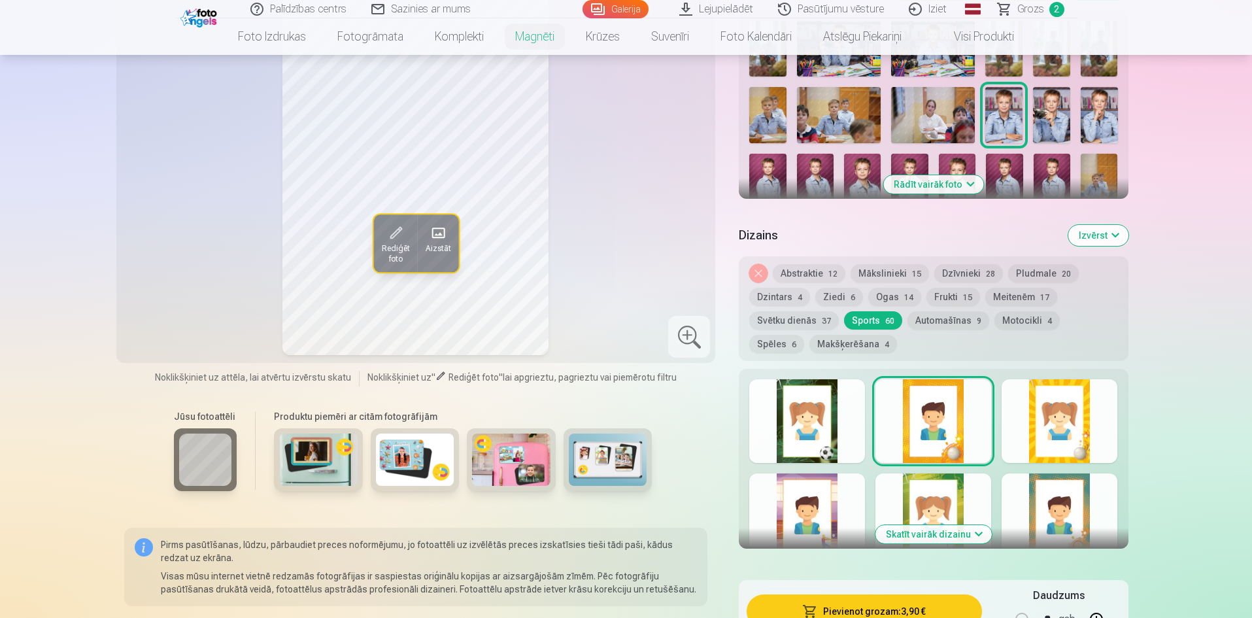
scroll to position [719, 0]
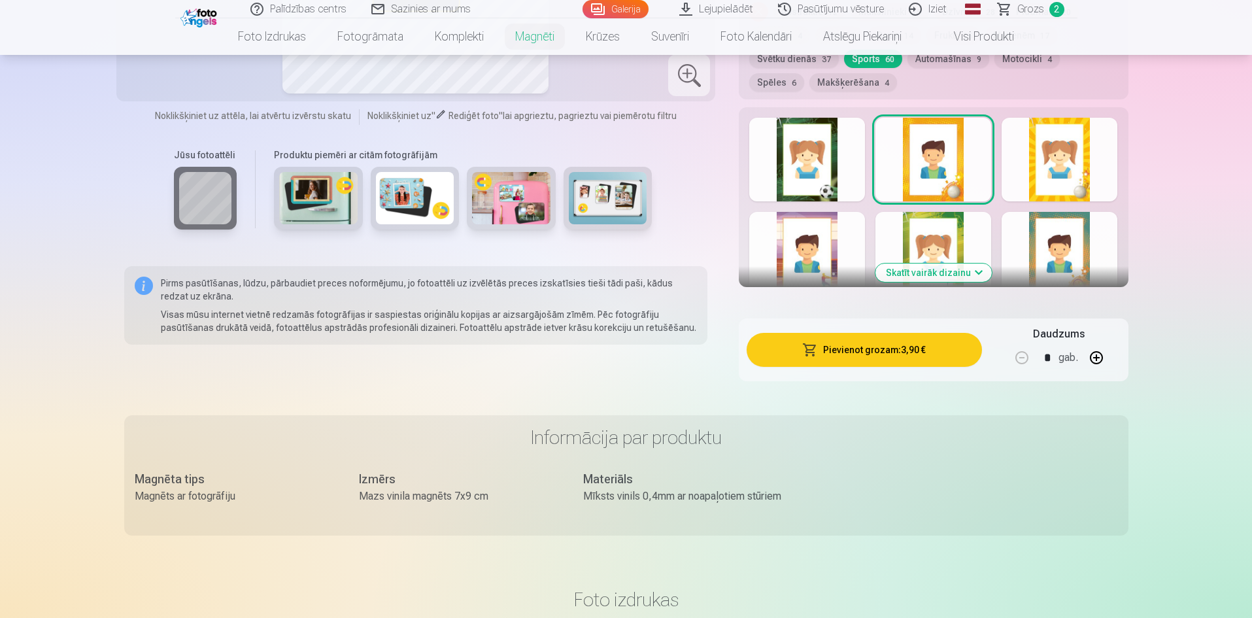
click at [1074, 237] on div at bounding box center [1060, 254] width 116 height 84
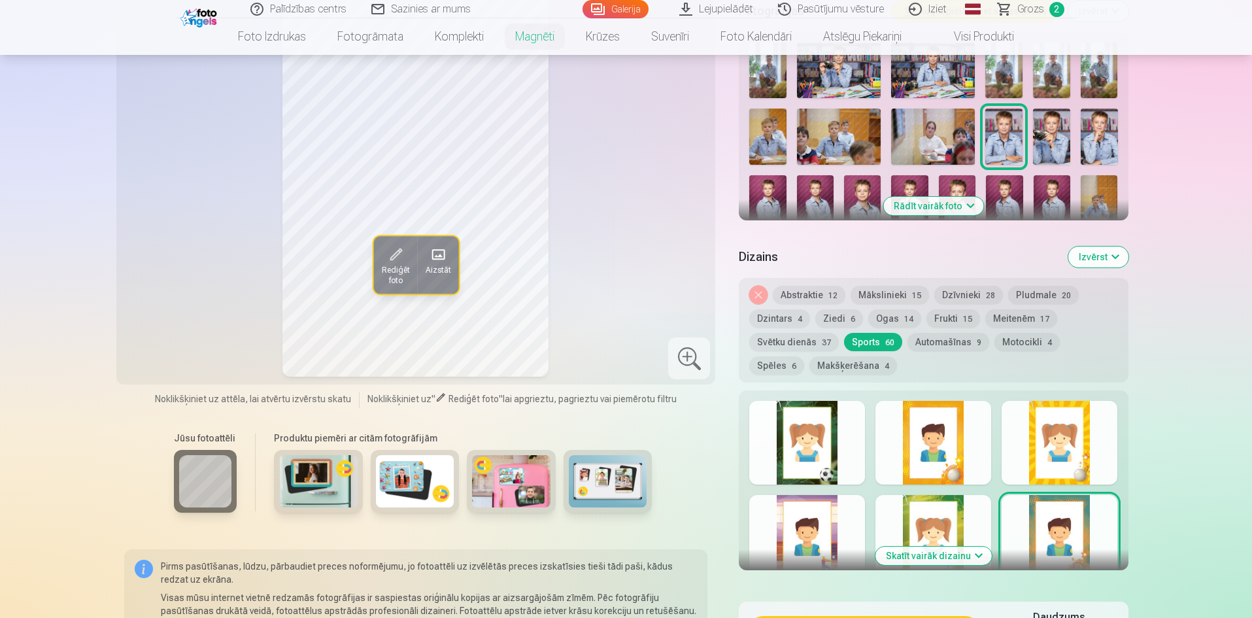
scroll to position [523, 0]
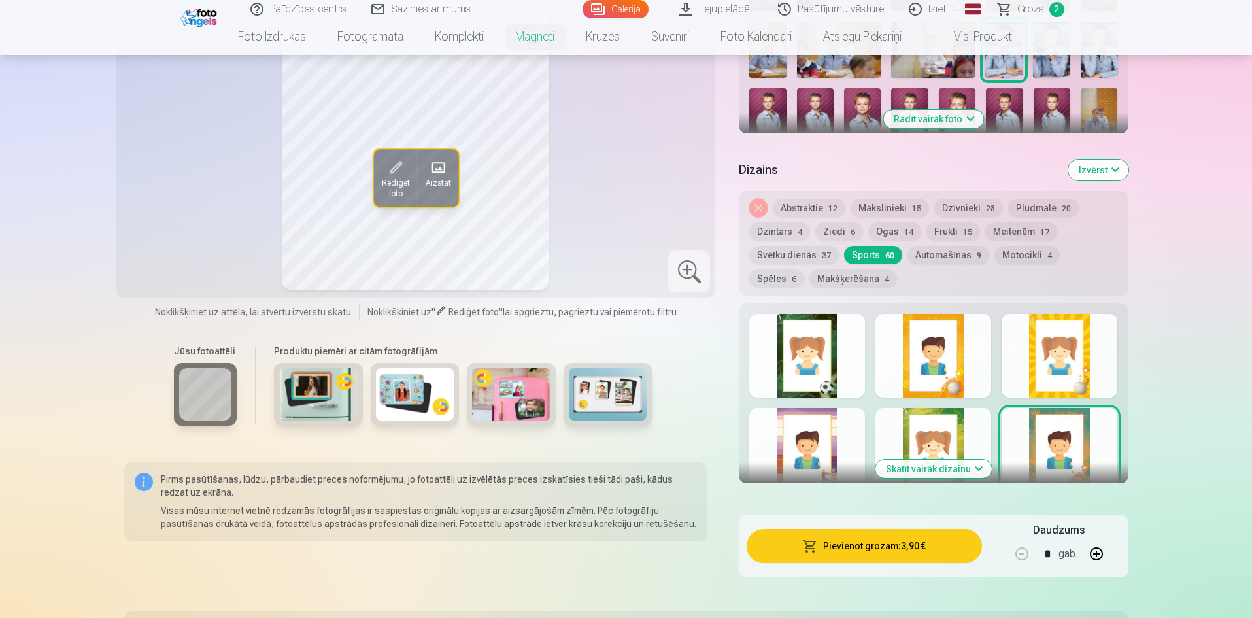
click at [803, 437] on div at bounding box center [807, 450] width 116 height 84
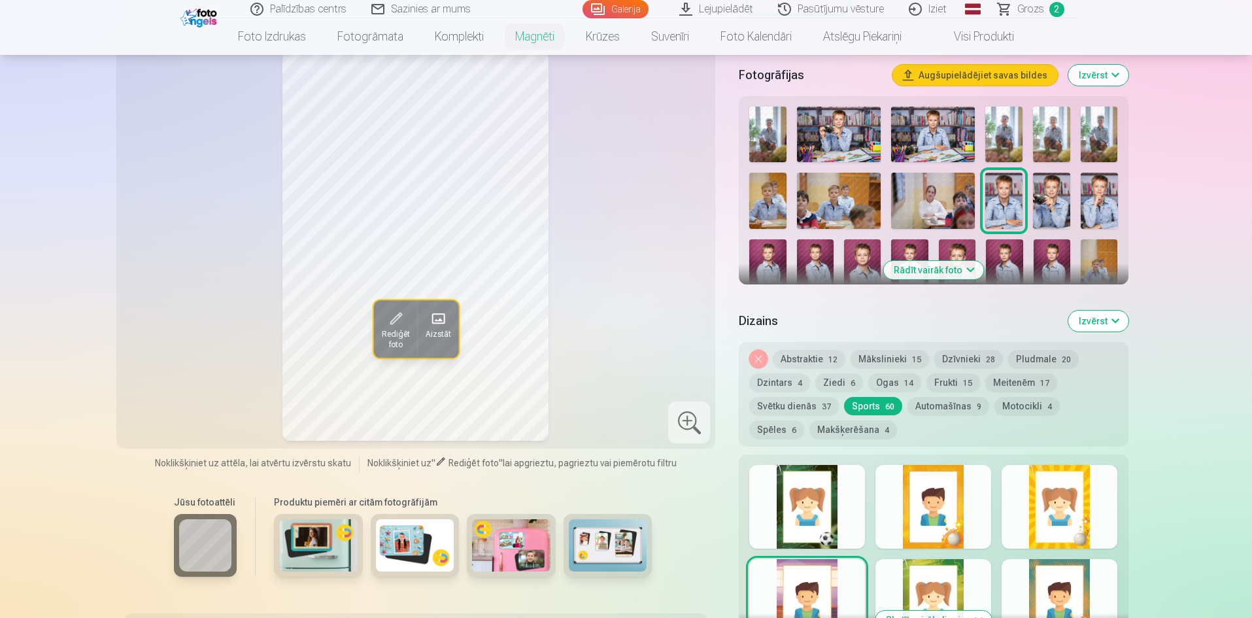
scroll to position [261, 0]
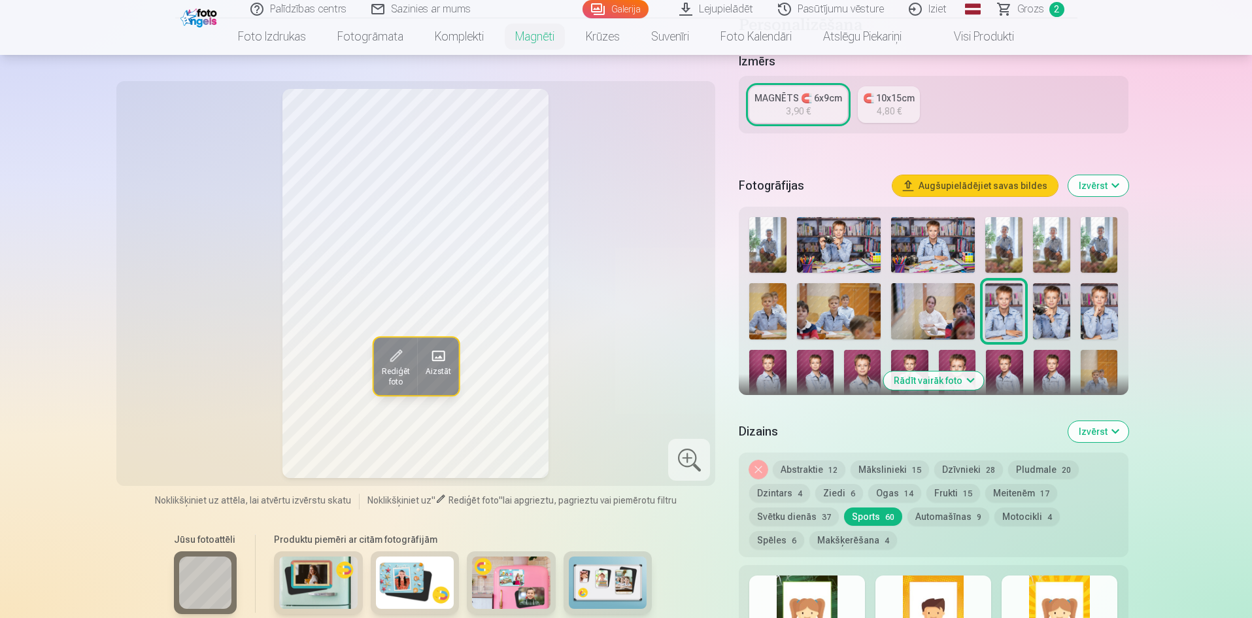
click at [783, 484] on button "Dzintars 4" at bounding box center [779, 493] width 61 height 18
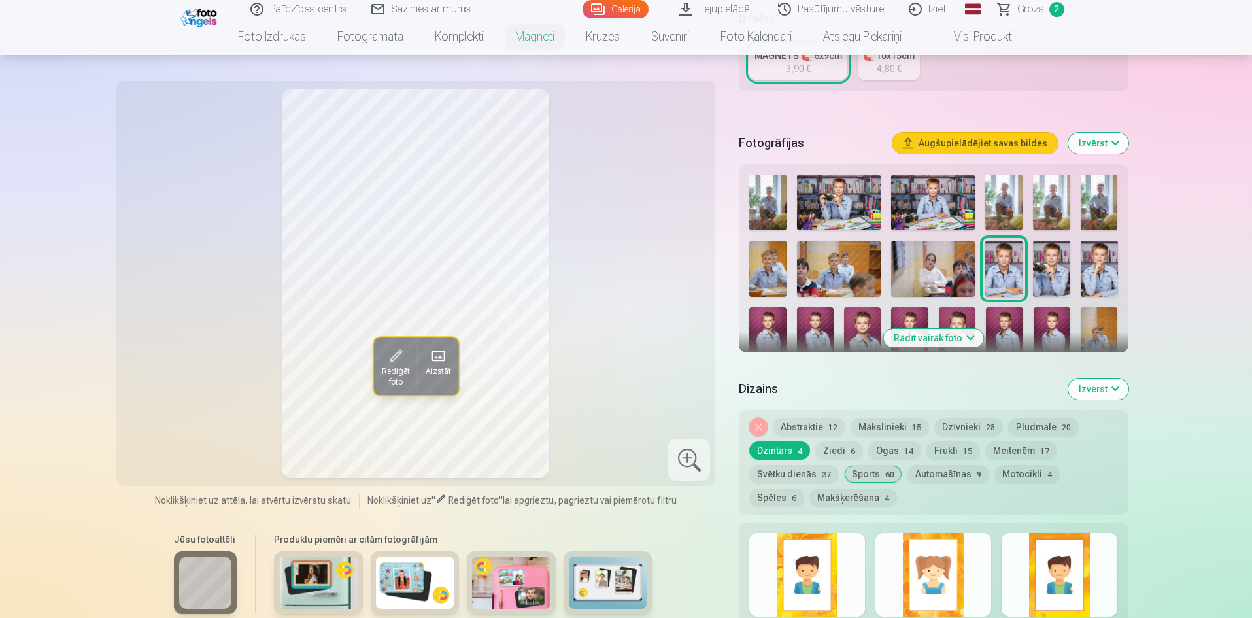
scroll to position [327, 0]
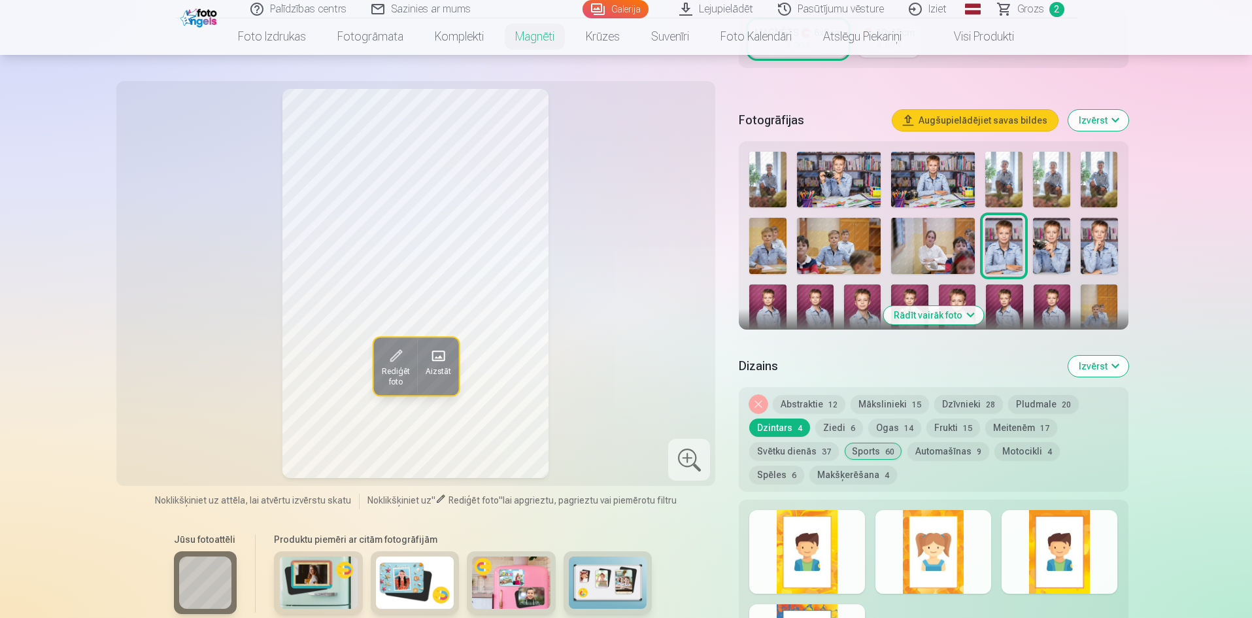
click at [824, 545] on div at bounding box center [807, 552] width 116 height 84
click at [898, 395] on button "Mākslinieki 15" at bounding box center [890, 404] width 78 height 18
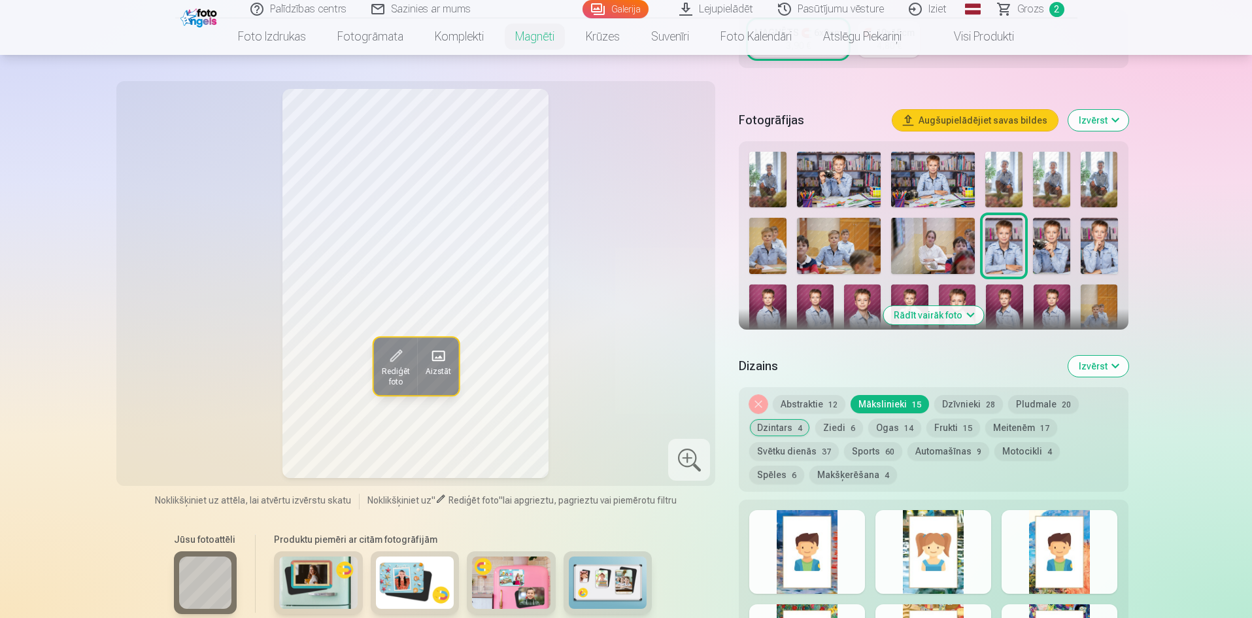
click at [815, 543] on div at bounding box center [807, 552] width 116 height 84
click at [1062, 538] on div at bounding box center [1060, 552] width 116 height 84
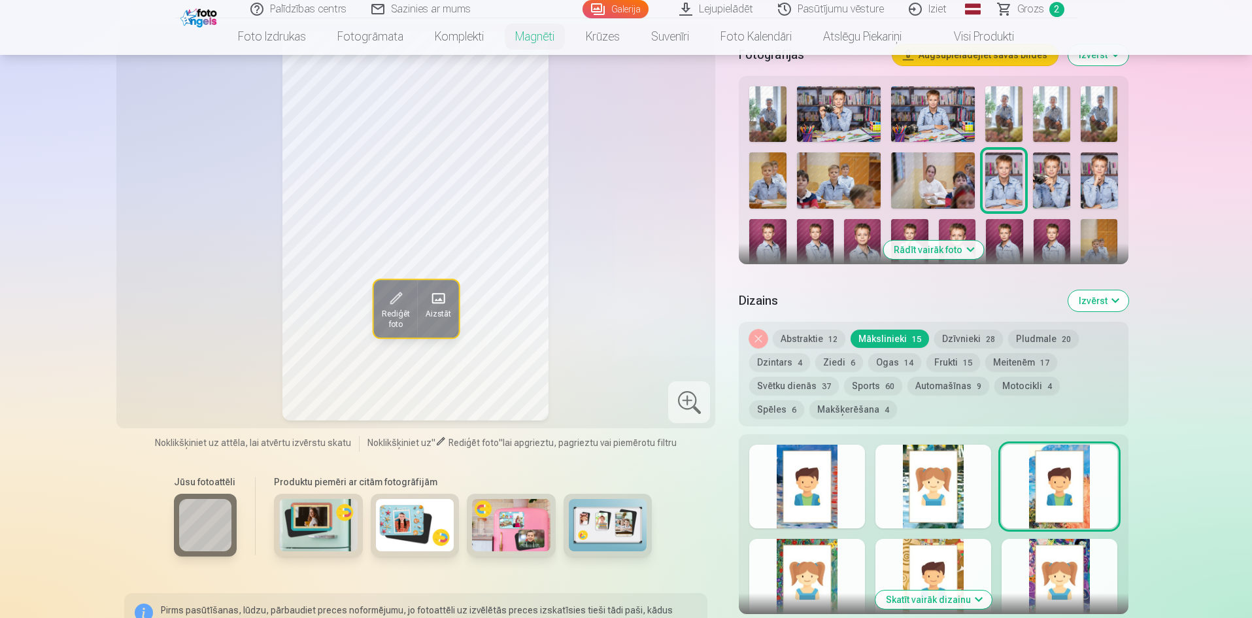
click at [926, 554] on div at bounding box center [933, 581] width 116 height 84
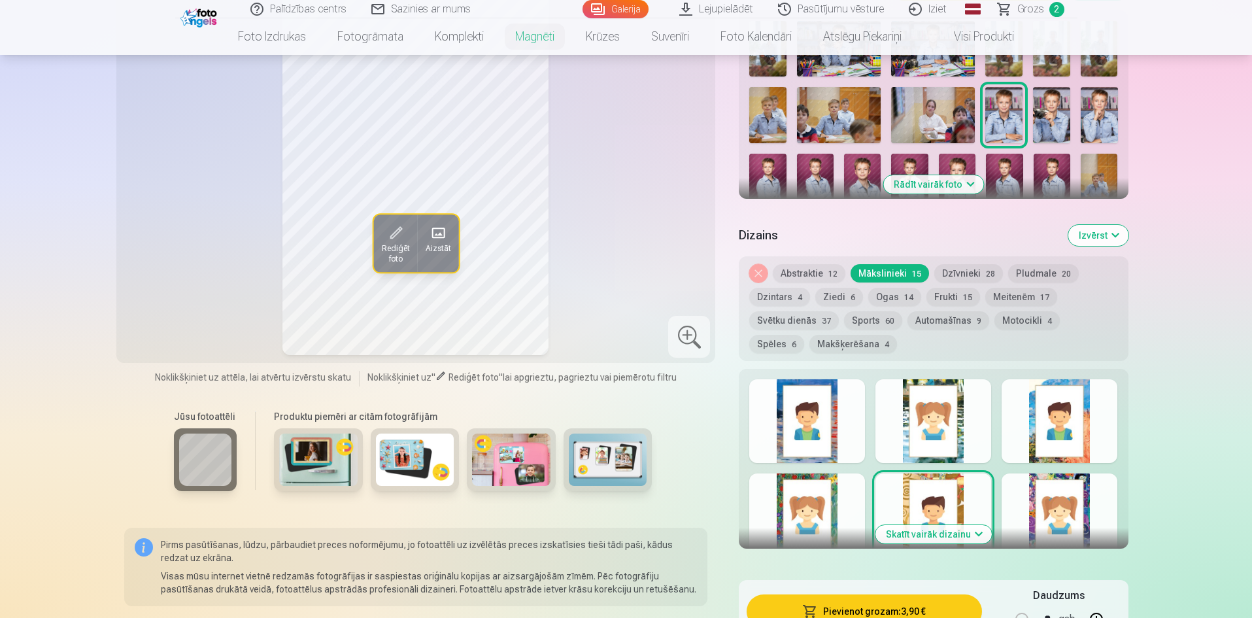
scroll to position [327, 0]
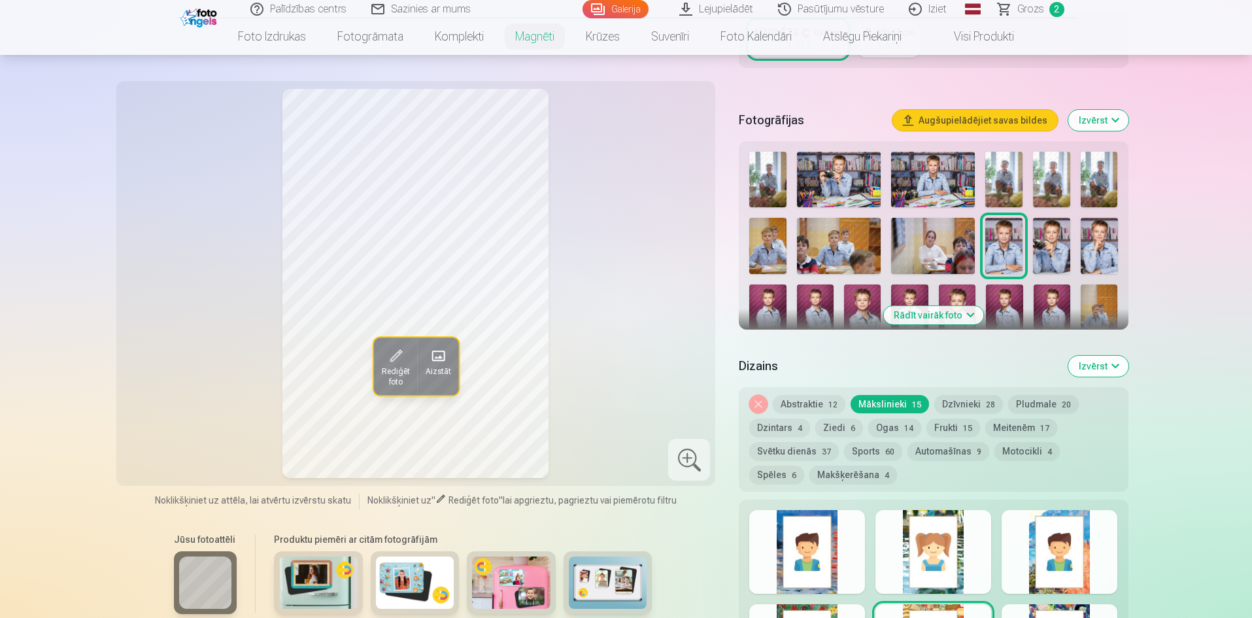
click at [968, 395] on button "Dzīvnieki 28" at bounding box center [968, 404] width 69 height 18
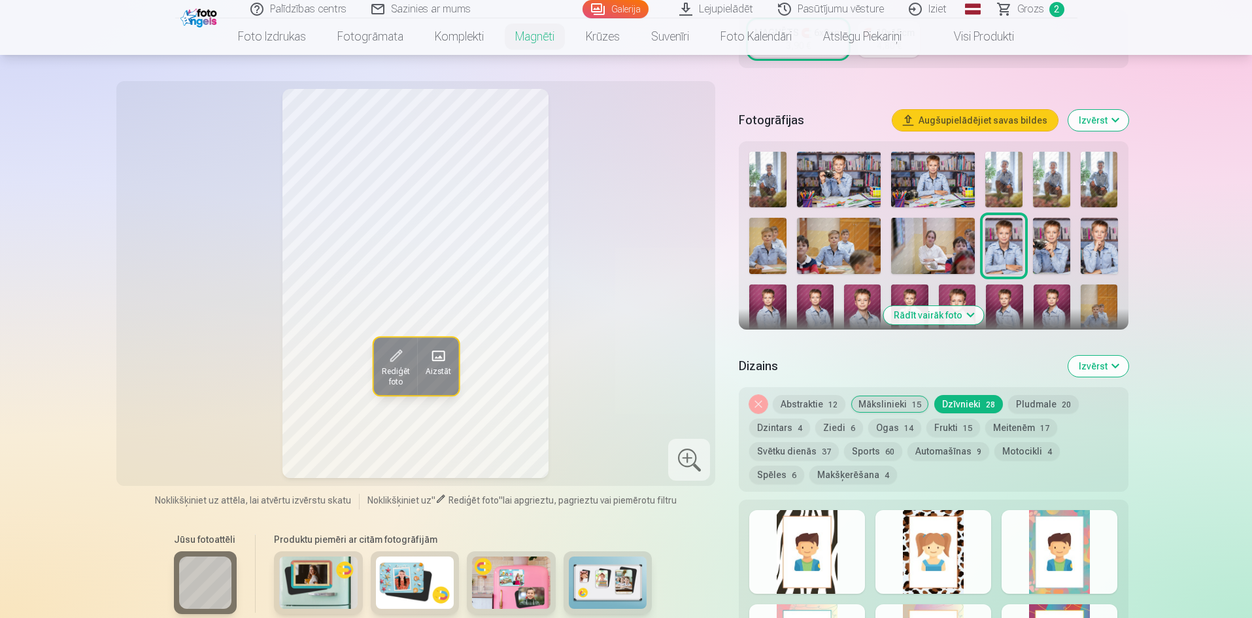
click at [1066, 521] on div at bounding box center [1060, 552] width 116 height 84
click at [1023, 395] on button "Pludmale 20" at bounding box center [1043, 404] width 71 height 18
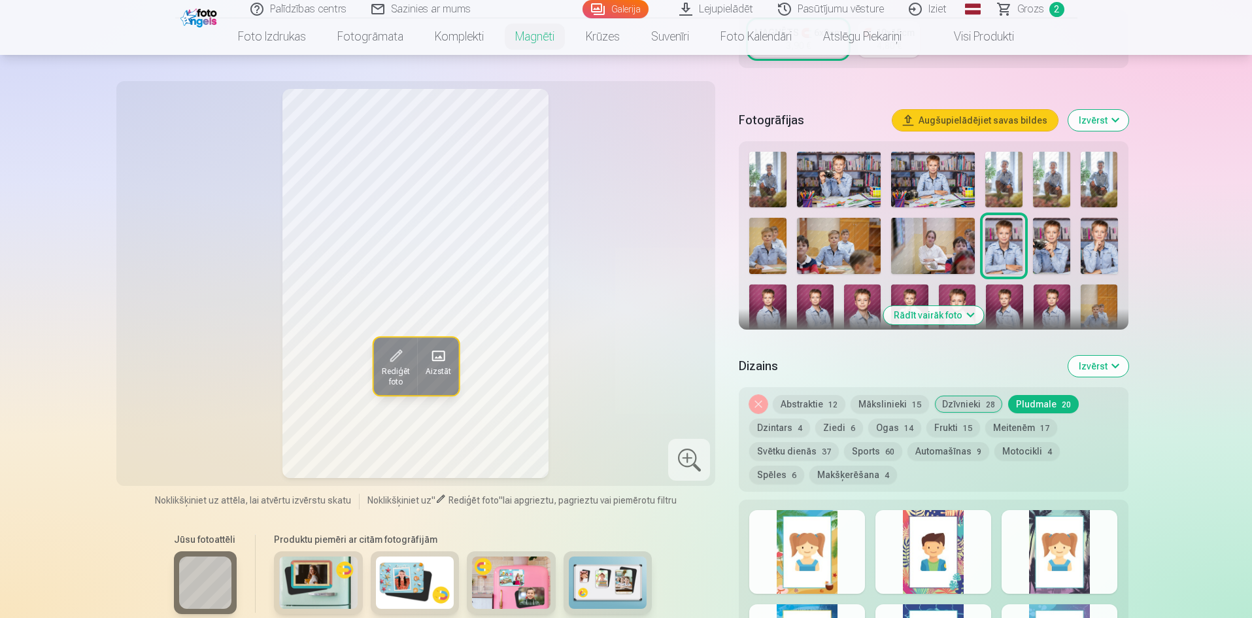
click at [937, 549] on div at bounding box center [933, 552] width 116 height 84
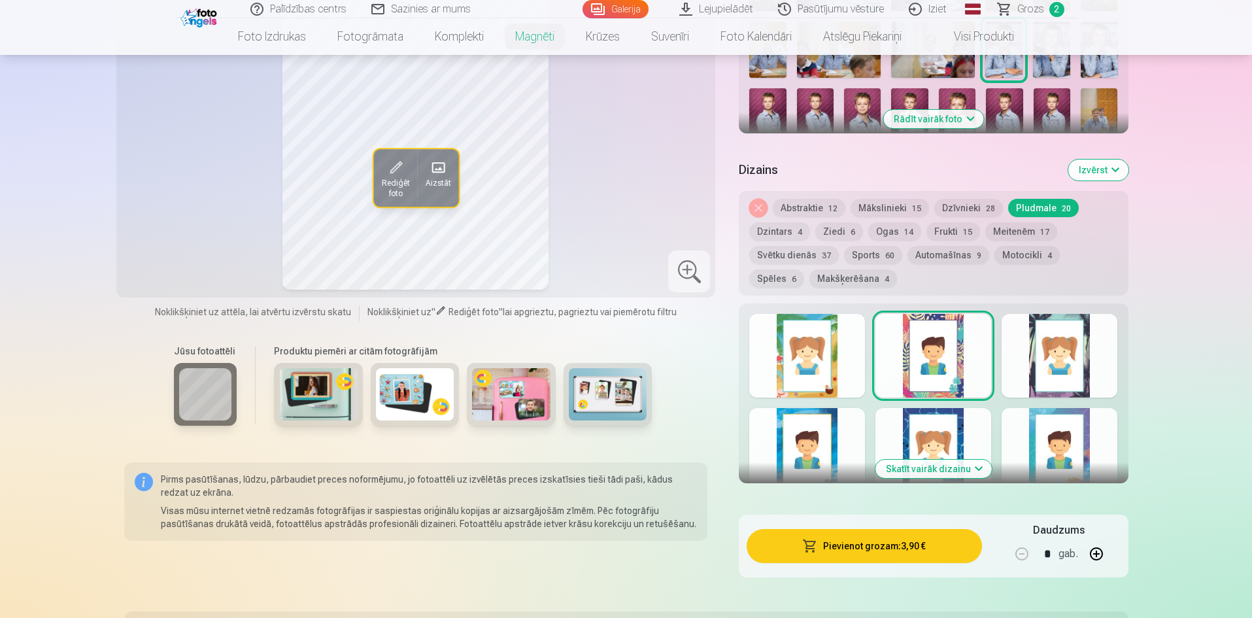
click at [797, 438] on div at bounding box center [807, 450] width 116 height 84
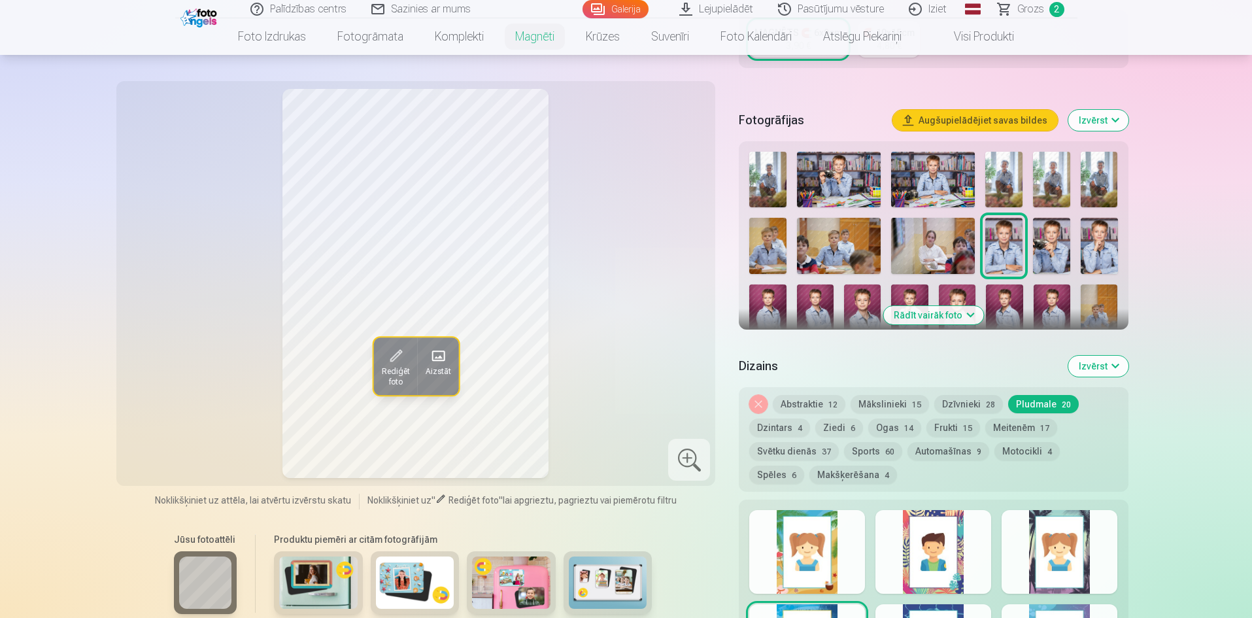
scroll to position [654, 0]
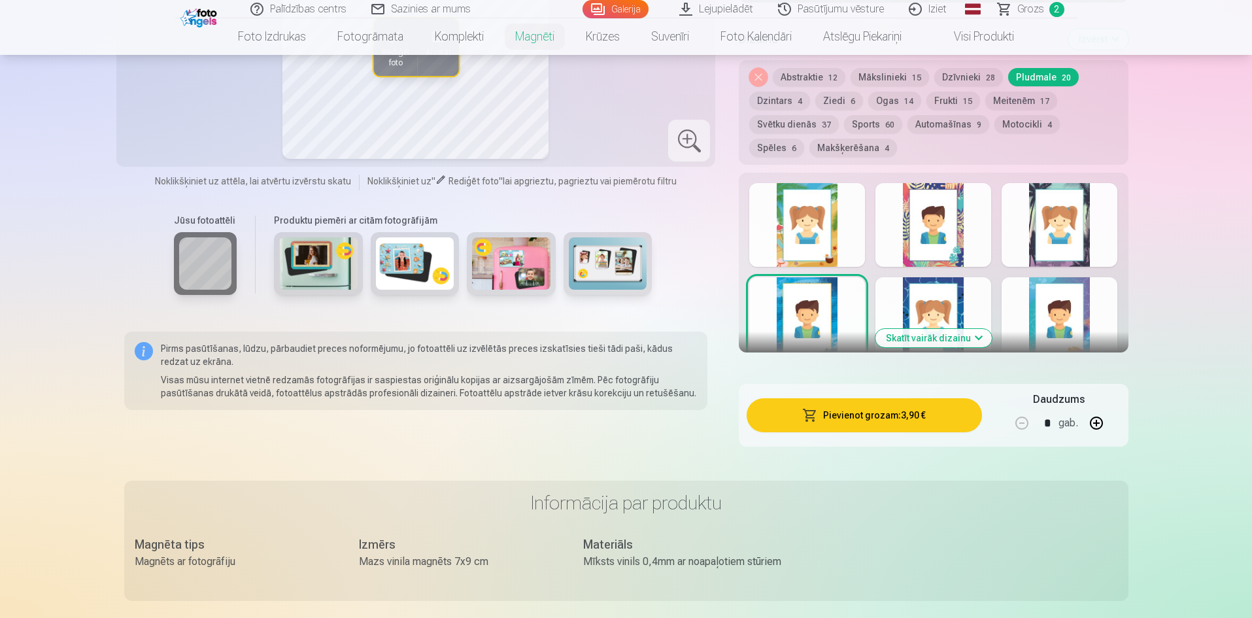
click at [1060, 304] on div at bounding box center [1060, 319] width 116 height 84
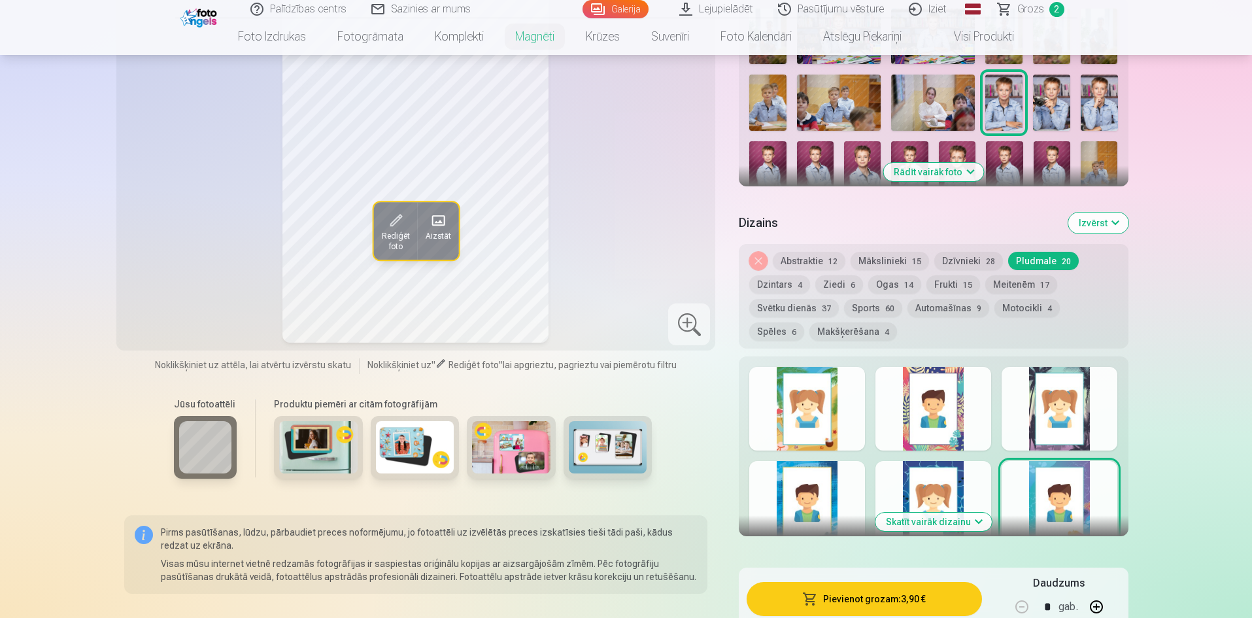
scroll to position [523, 0]
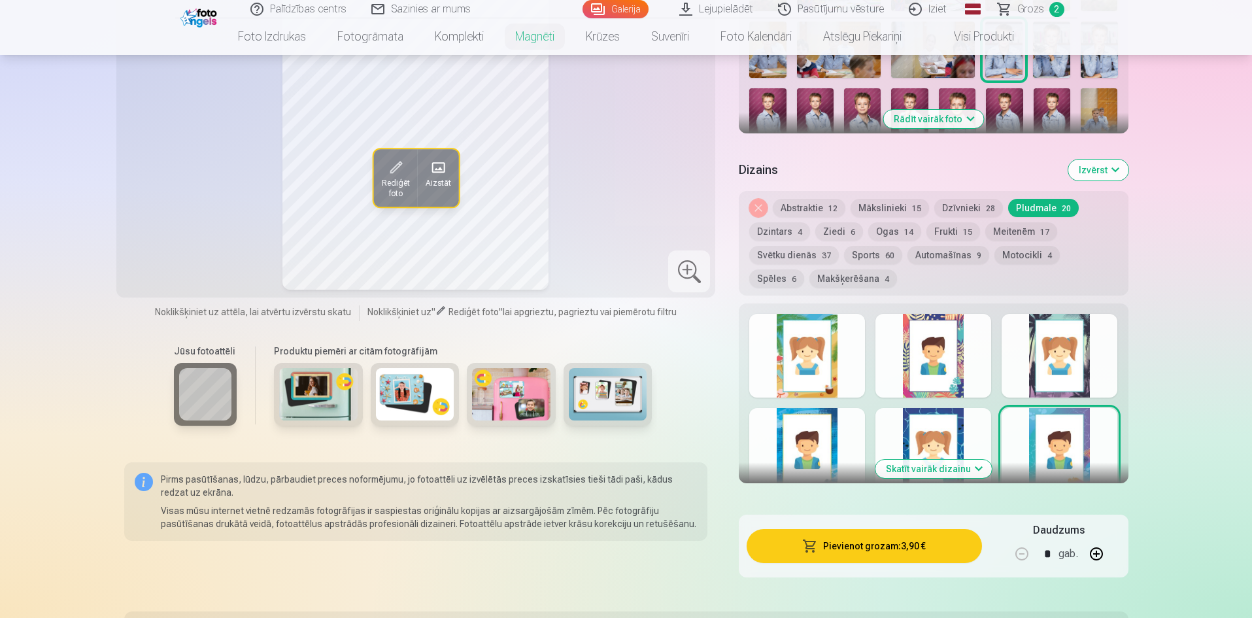
click at [941, 246] on button "Automašīnas 9" at bounding box center [948, 255] width 82 height 18
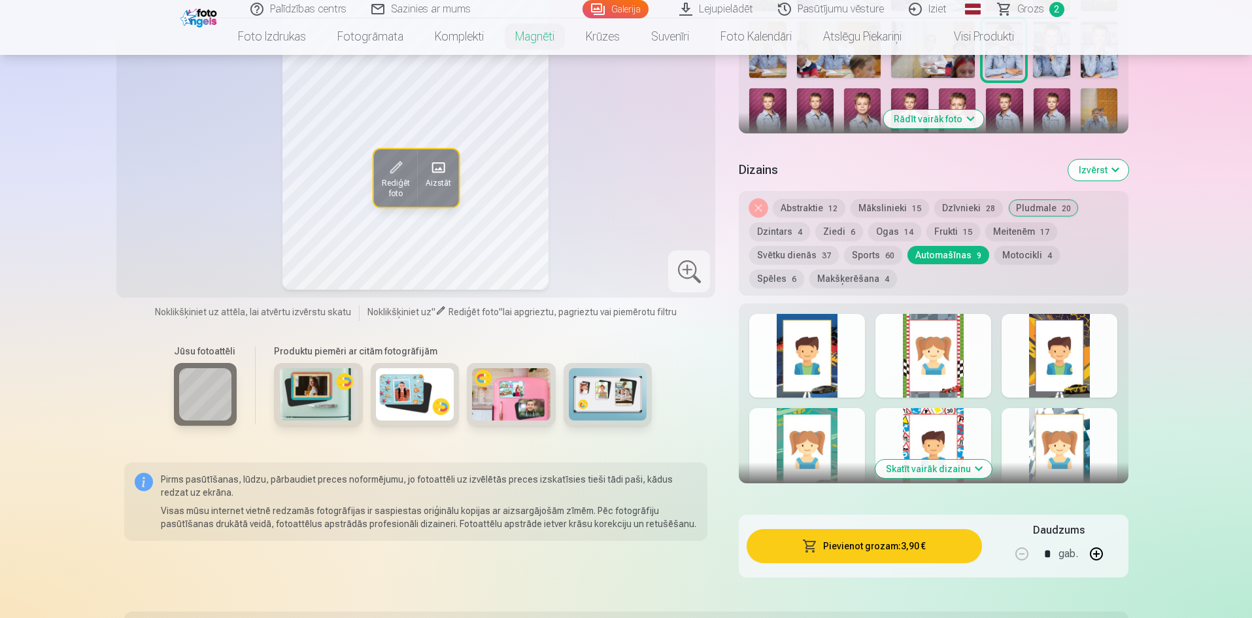
click at [804, 269] on button "Spēles 6" at bounding box center [776, 278] width 55 height 18
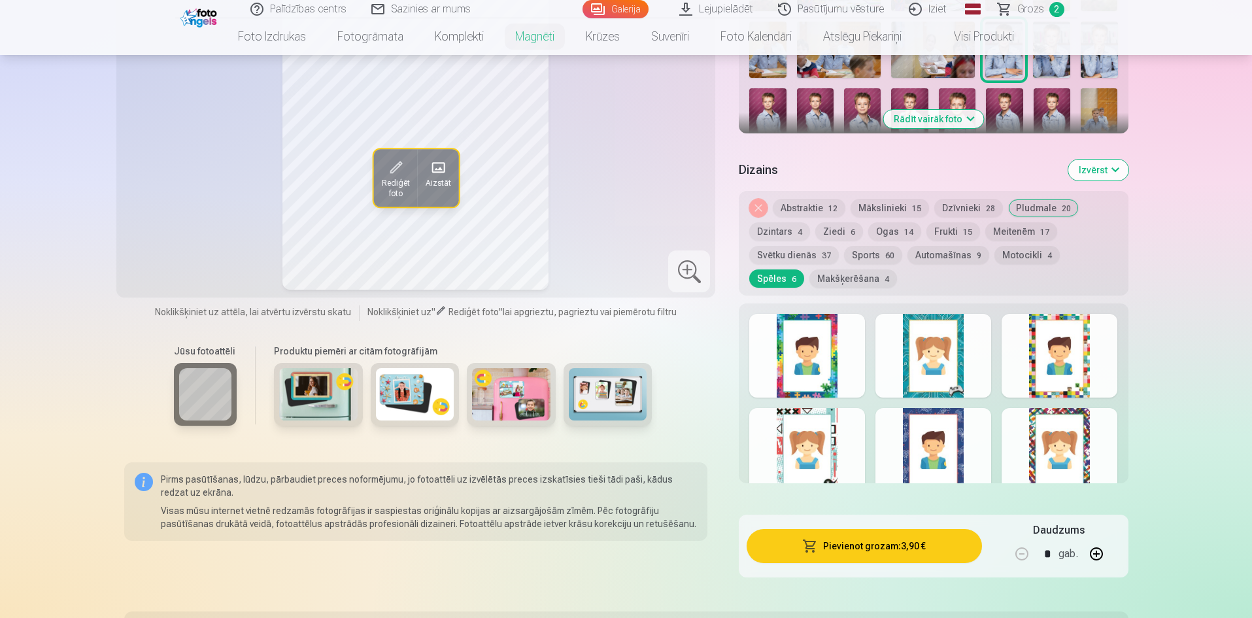
click at [824, 353] on div at bounding box center [807, 356] width 116 height 84
click at [1049, 344] on div at bounding box center [1060, 356] width 116 height 84
click at [943, 437] on div at bounding box center [933, 450] width 116 height 84
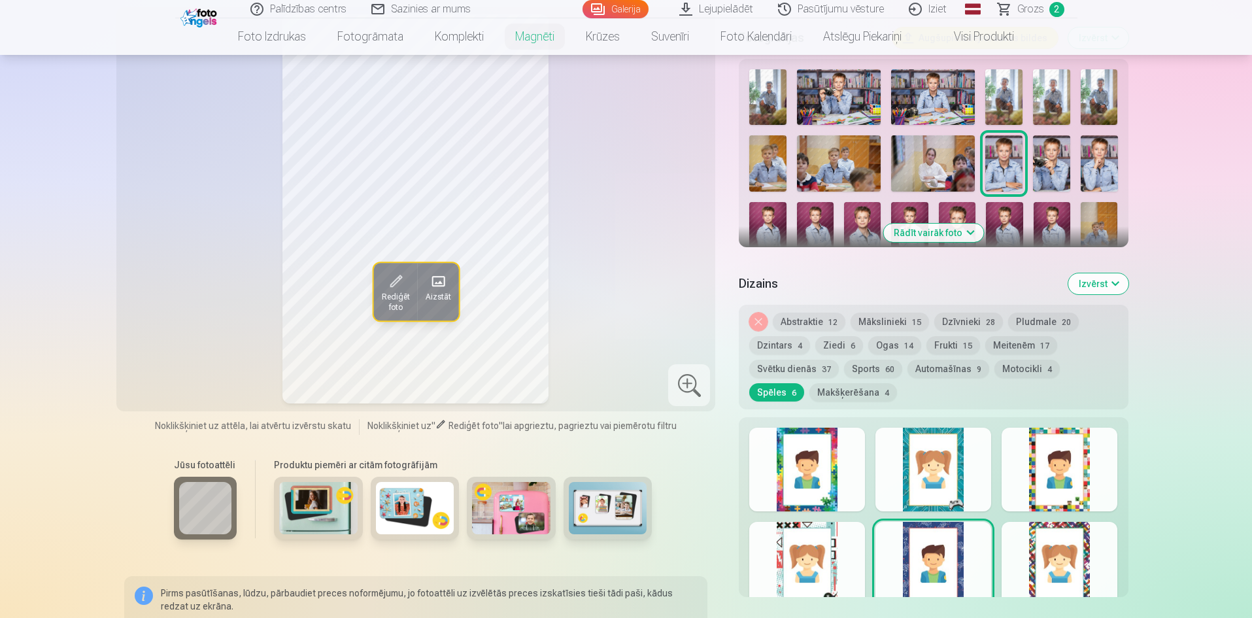
scroll to position [327, 0]
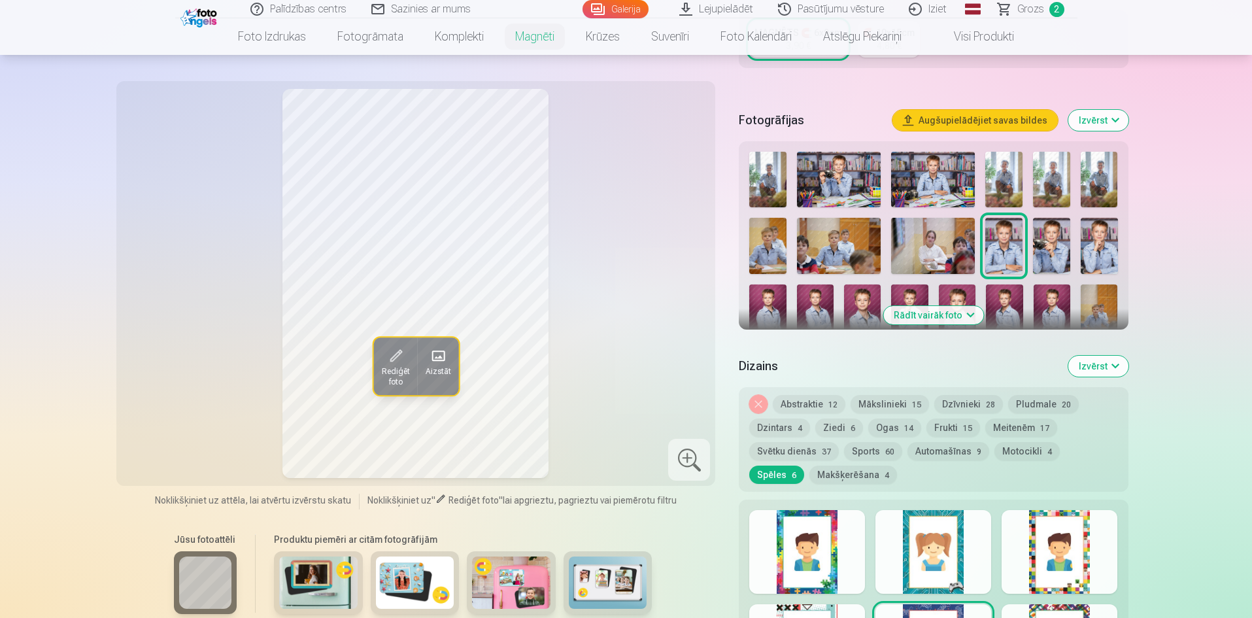
click at [755, 395] on button "Noņemiet dizainu" at bounding box center [758, 404] width 18 height 18
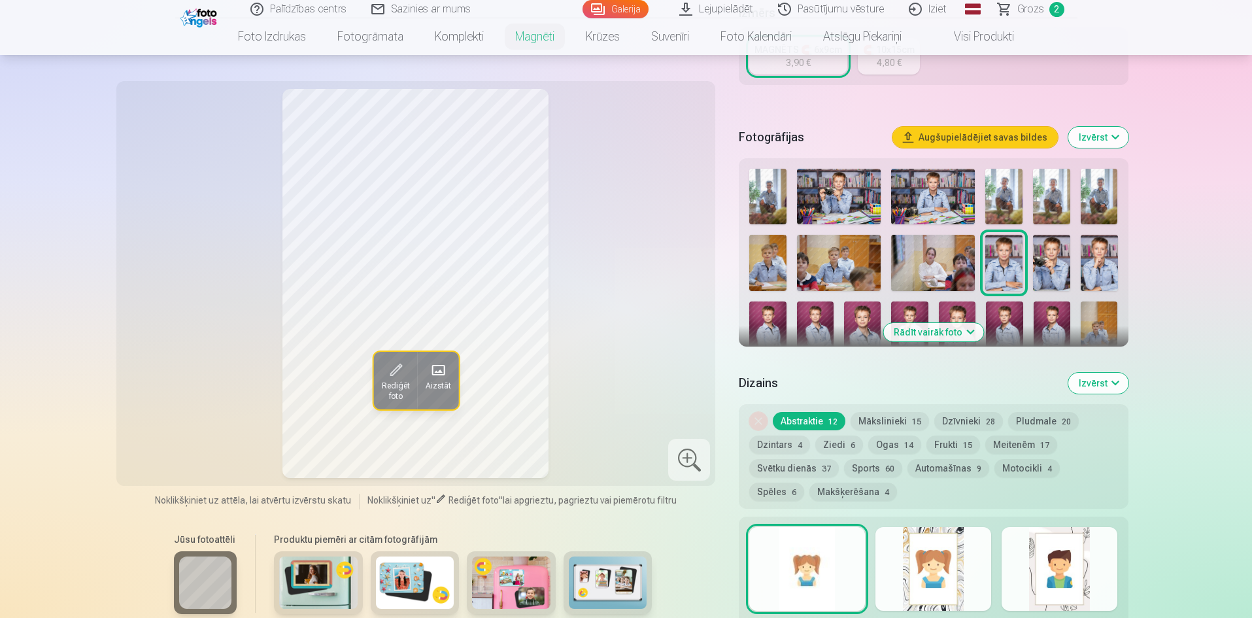
scroll to position [263, 0]
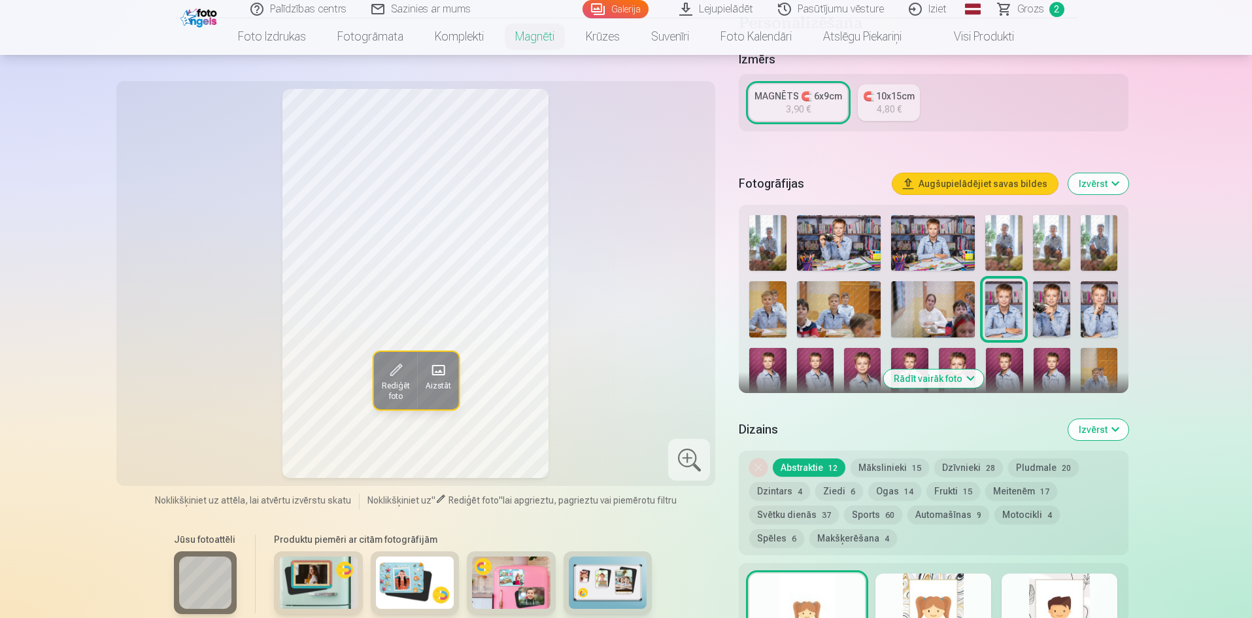
click at [875, 505] on button "Sports 60" at bounding box center [873, 514] width 58 height 18
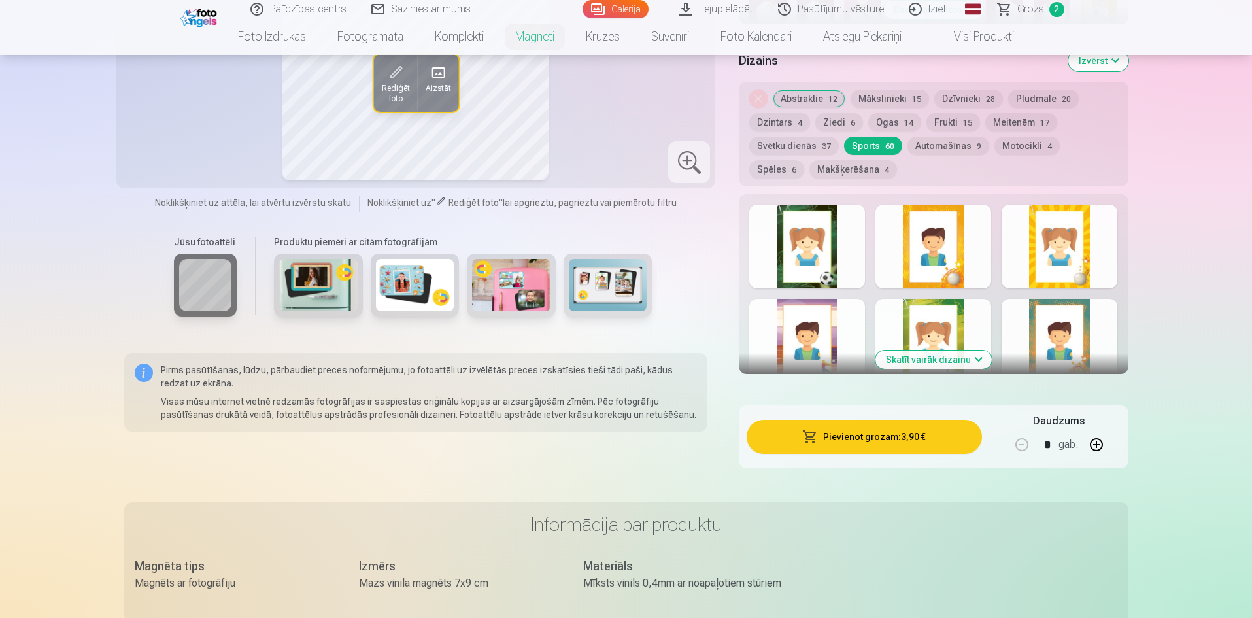
scroll to position [656, 0]
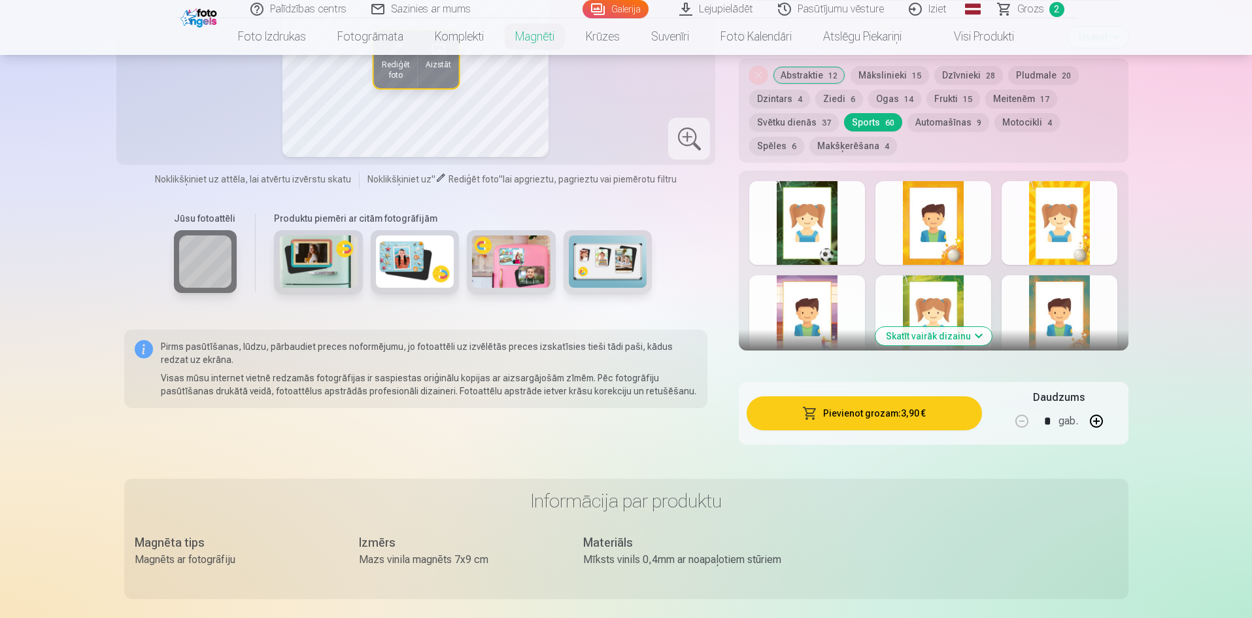
click at [977, 327] on button "Skatīt vairāk dizainu" at bounding box center [933, 336] width 116 height 18
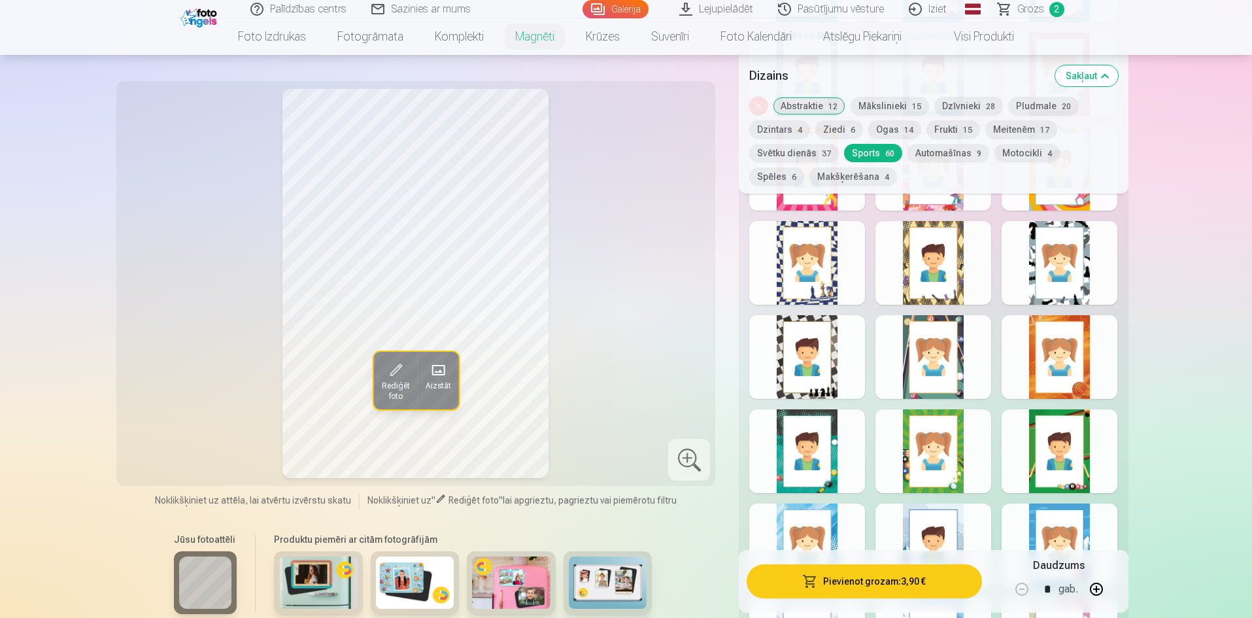
scroll to position [1832, 0]
click at [1051, 350] on div at bounding box center [1060, 356] width 116 height 84
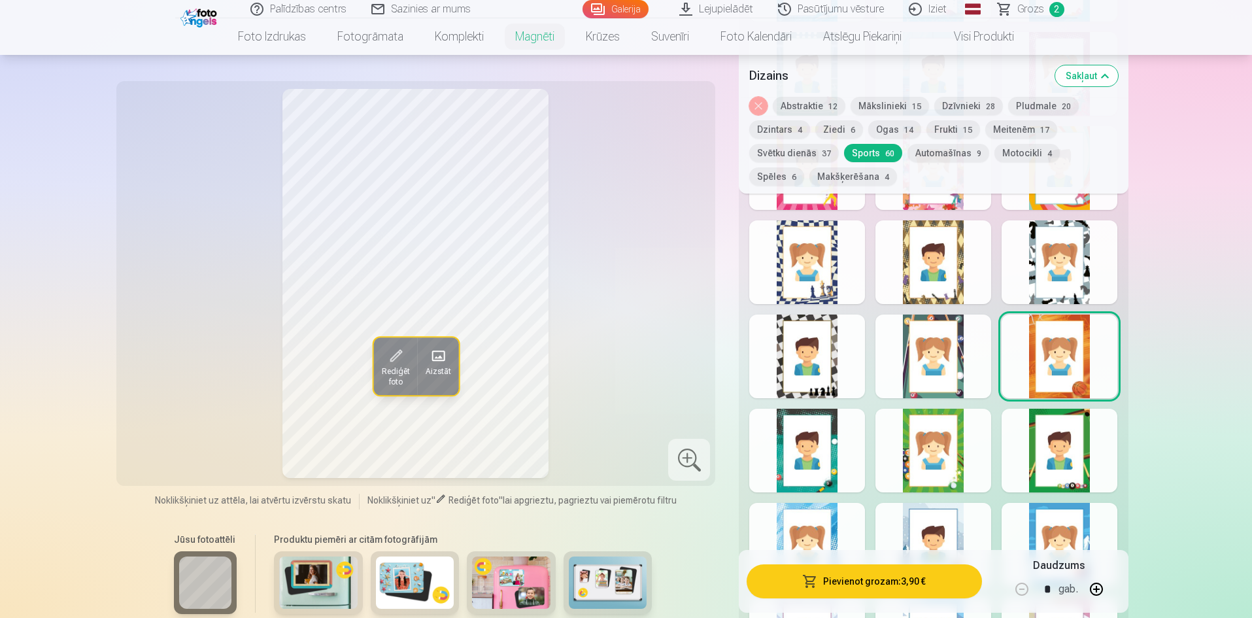
click at [801, 439] on div at bounding box center [807, 451] width 116 height 84
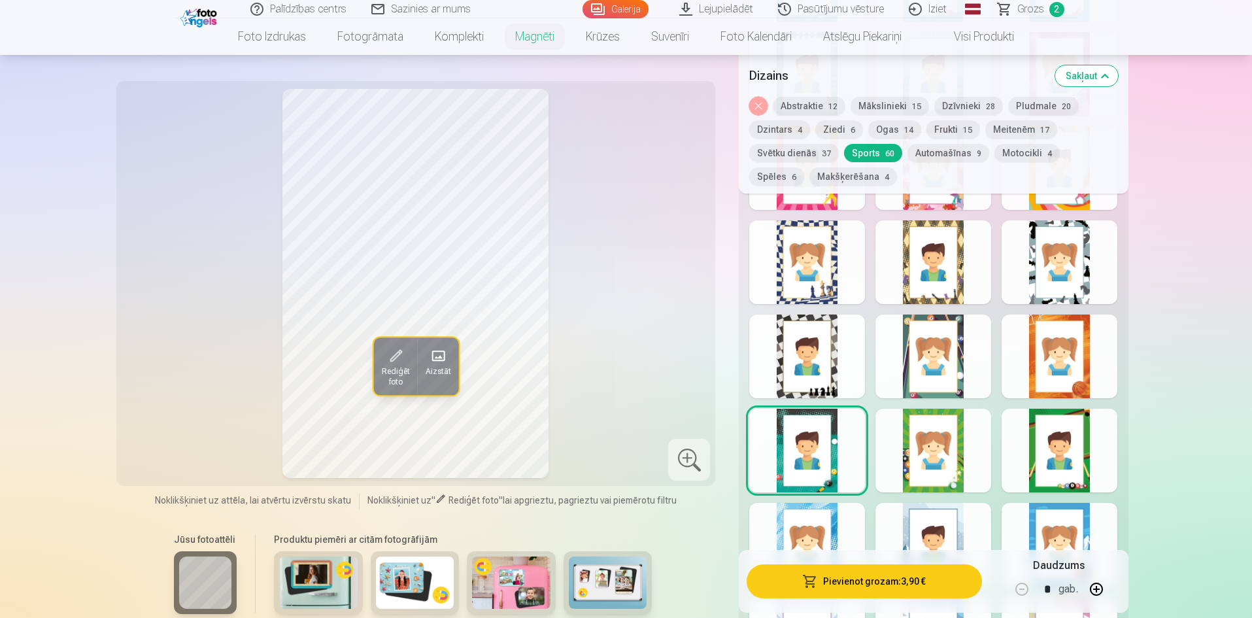
click at [907, 439] on div at bounding box center [933, 451] width 116 height 84
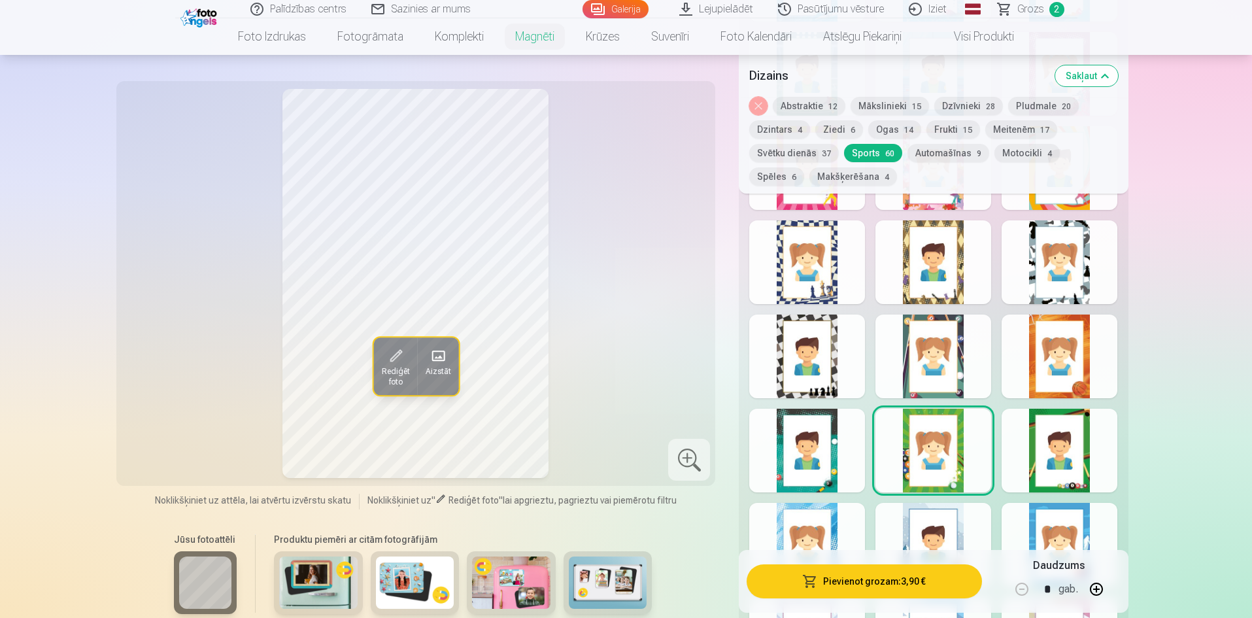
click at [1061, 448] on div at bounding box center [1060, 451] width 116 height 84
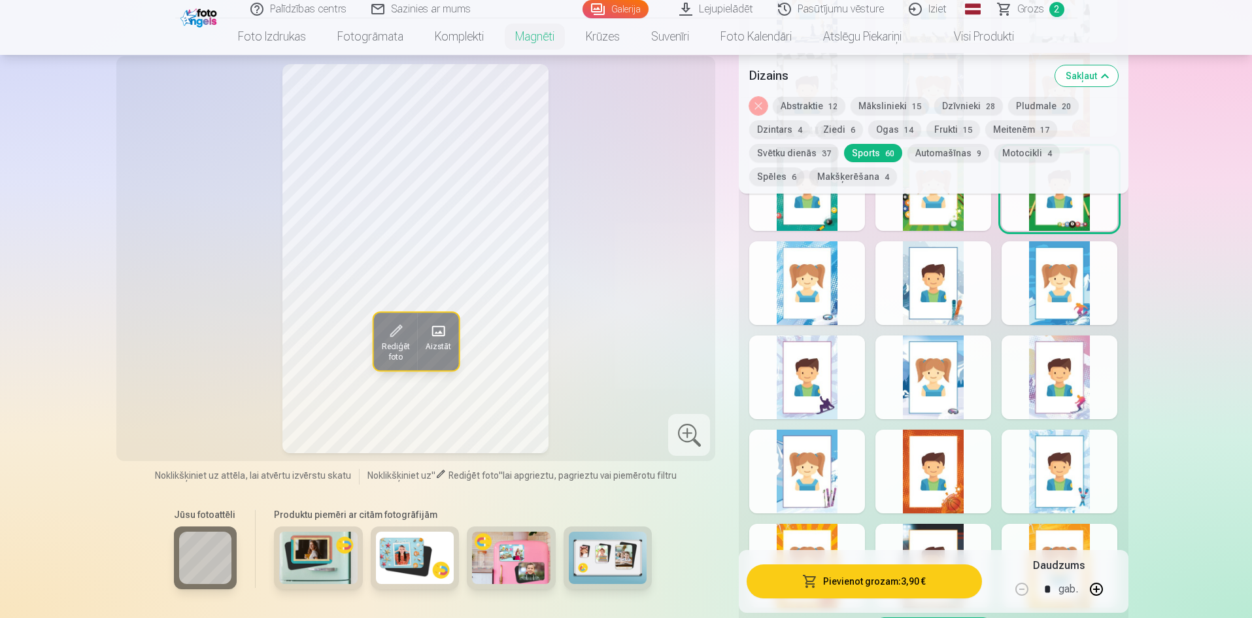
scroll to position [2094, 0]
click at [941, 469] on div at bounding box center [933, 472] width 116 height 84
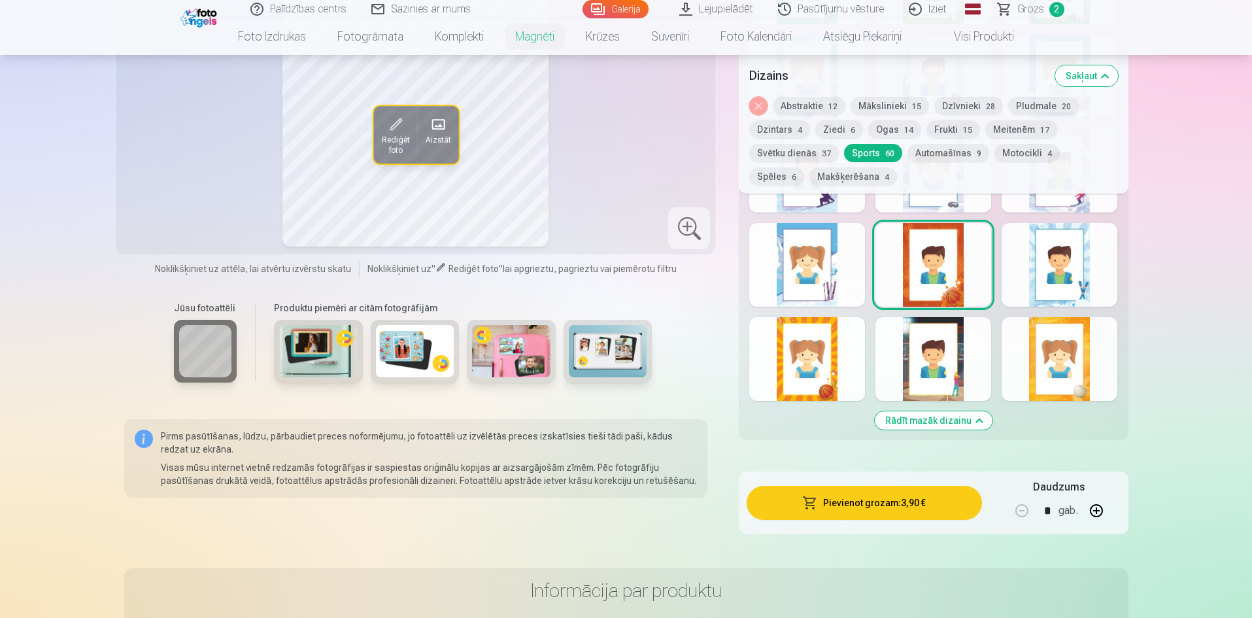
scroll to position [2290, 0]
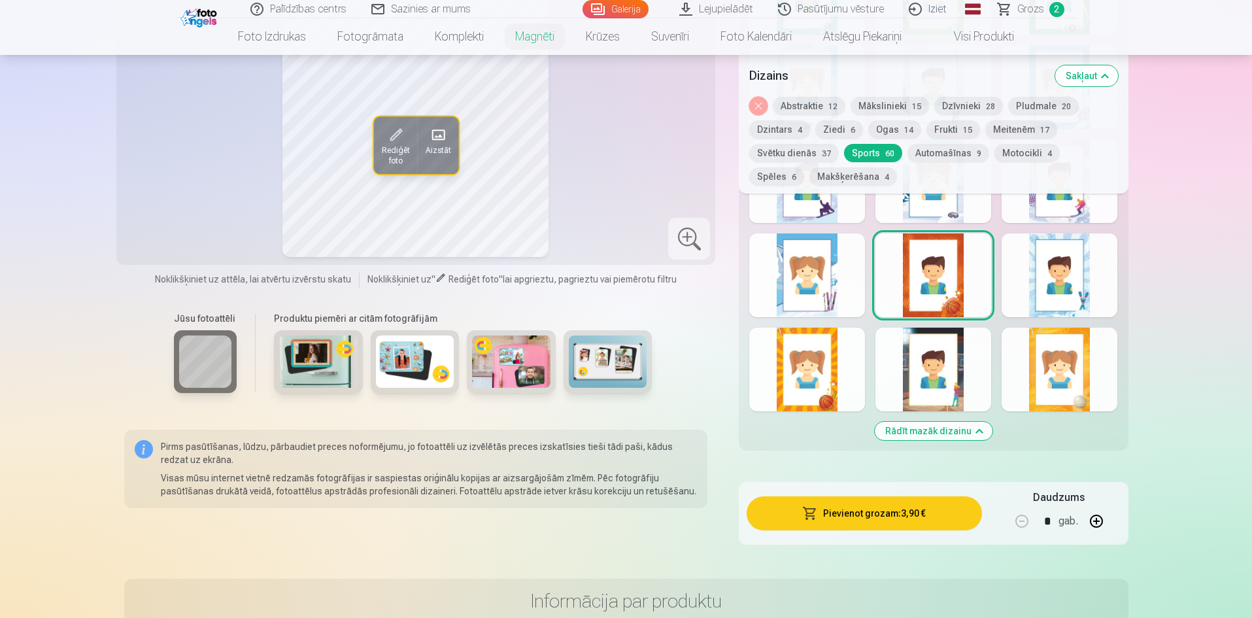
click at [805, 373] on div at bounding box center [807, 370] width 116 height 84
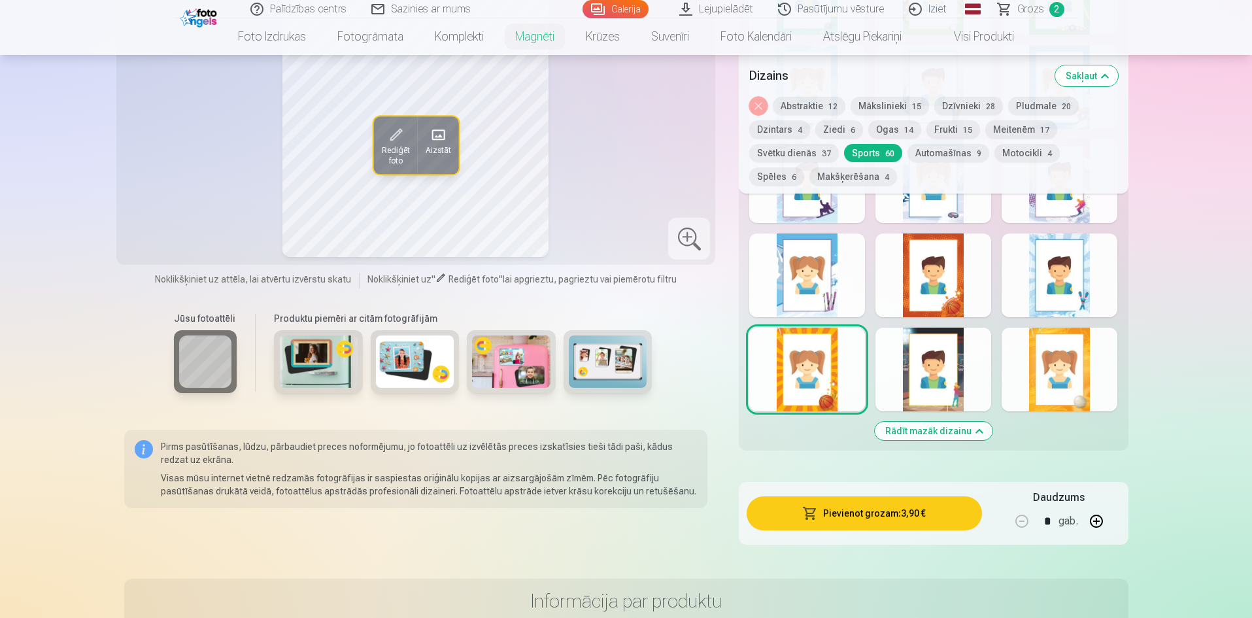
click at [1071, 380] on div at bounding box center [1060, 370] width 116 height 84
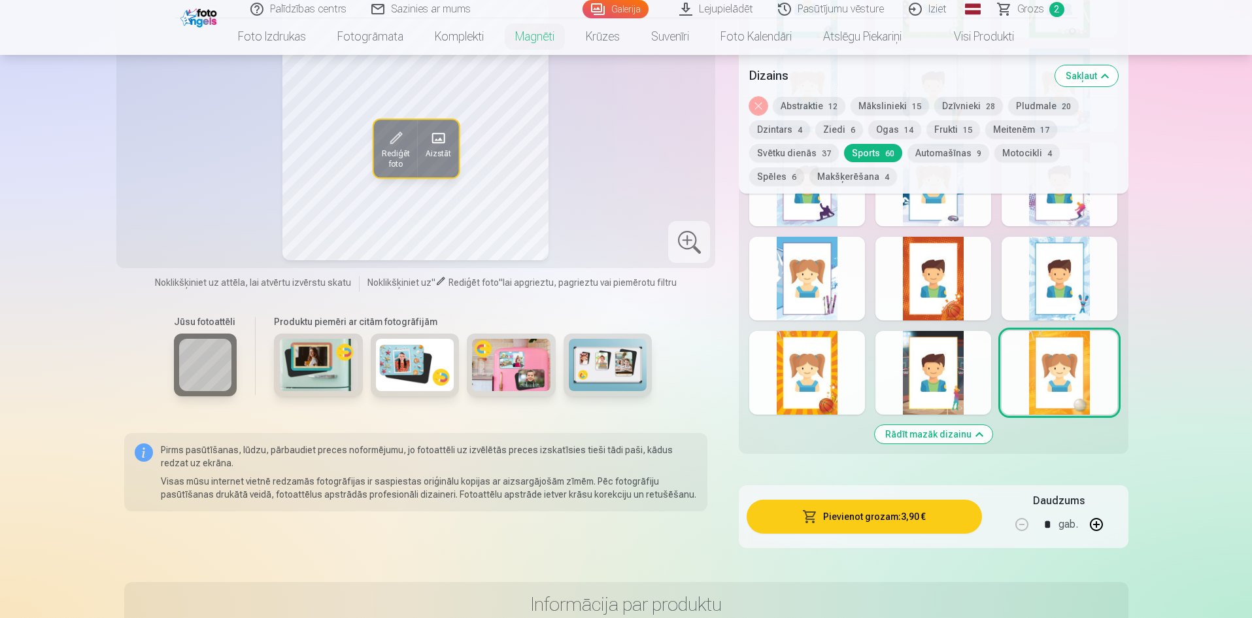
scroll to position [2225, 0]
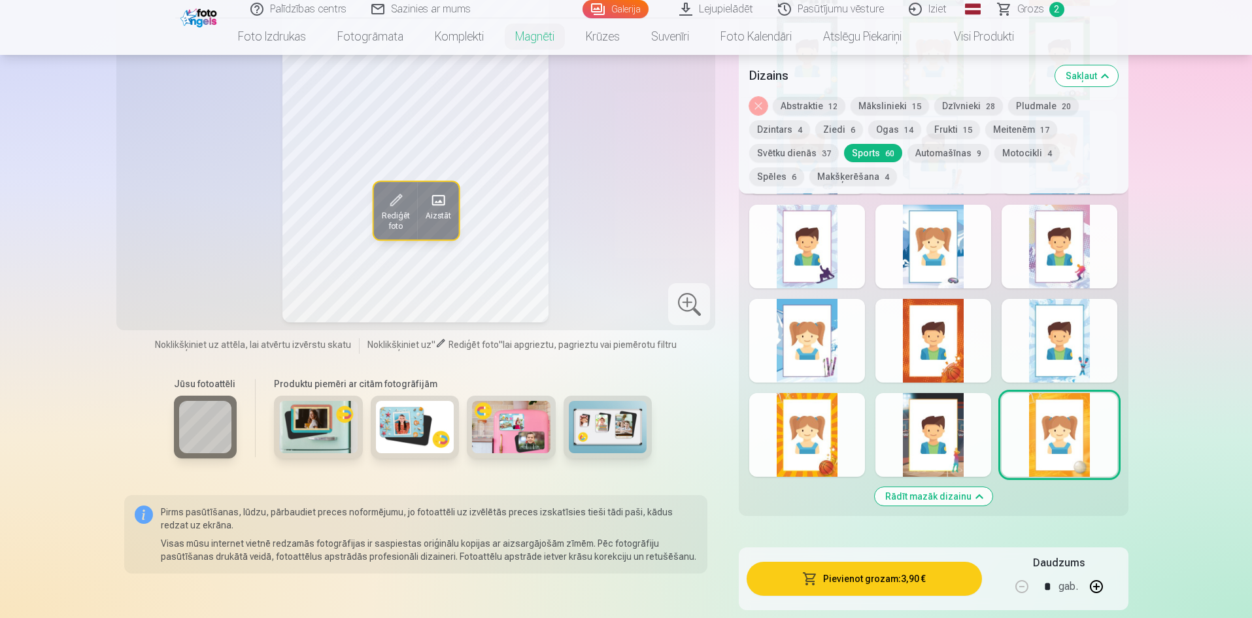
click at [951, 344] on div at bounding box center [933, 341] width 116 height 84
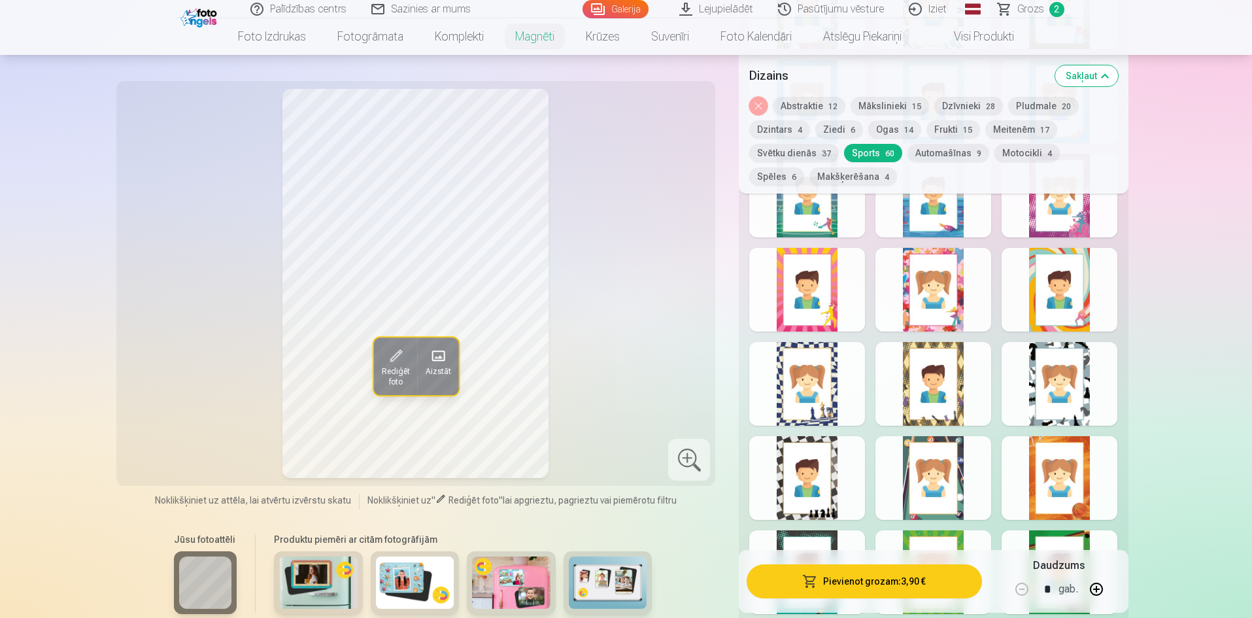
scroll to position [1506, 0]
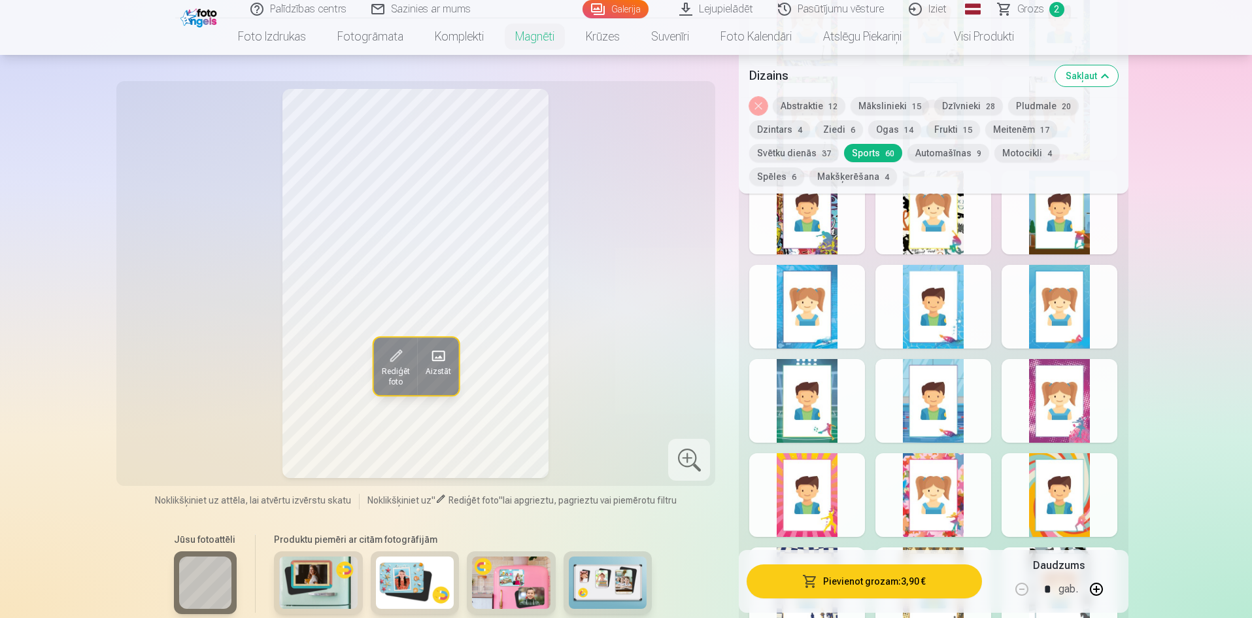
click at [756, 106] on button "Noņemiet dizainu" at bounding box center [758, 106] width 18 height 18
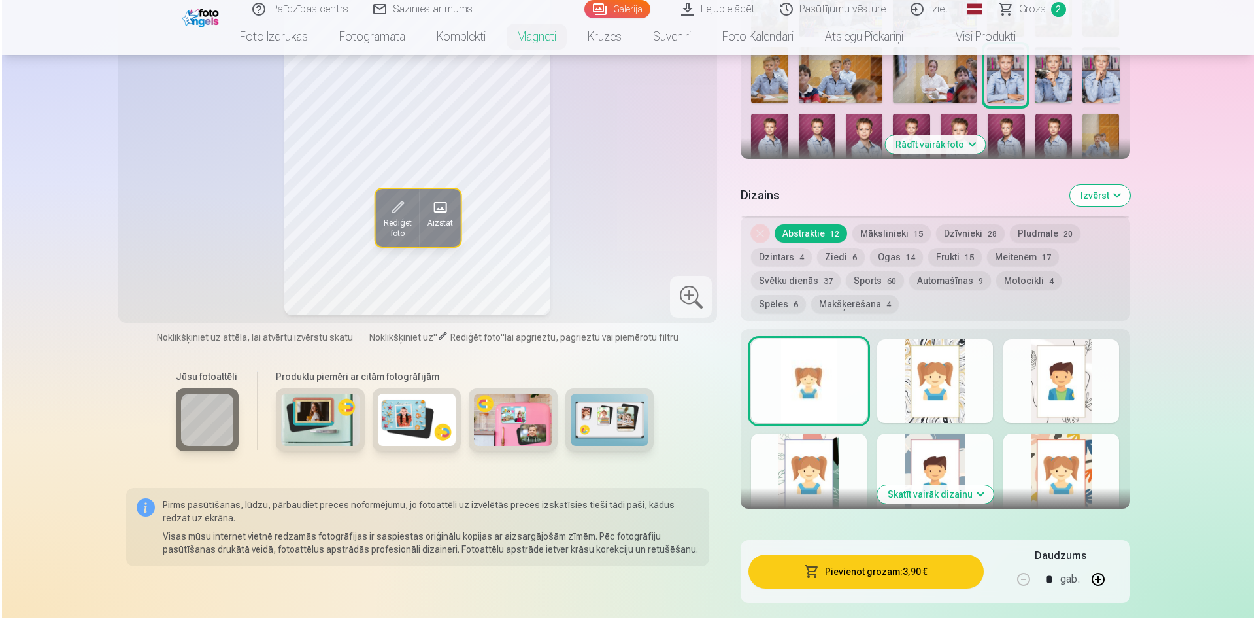
scroll to position [521, 0]
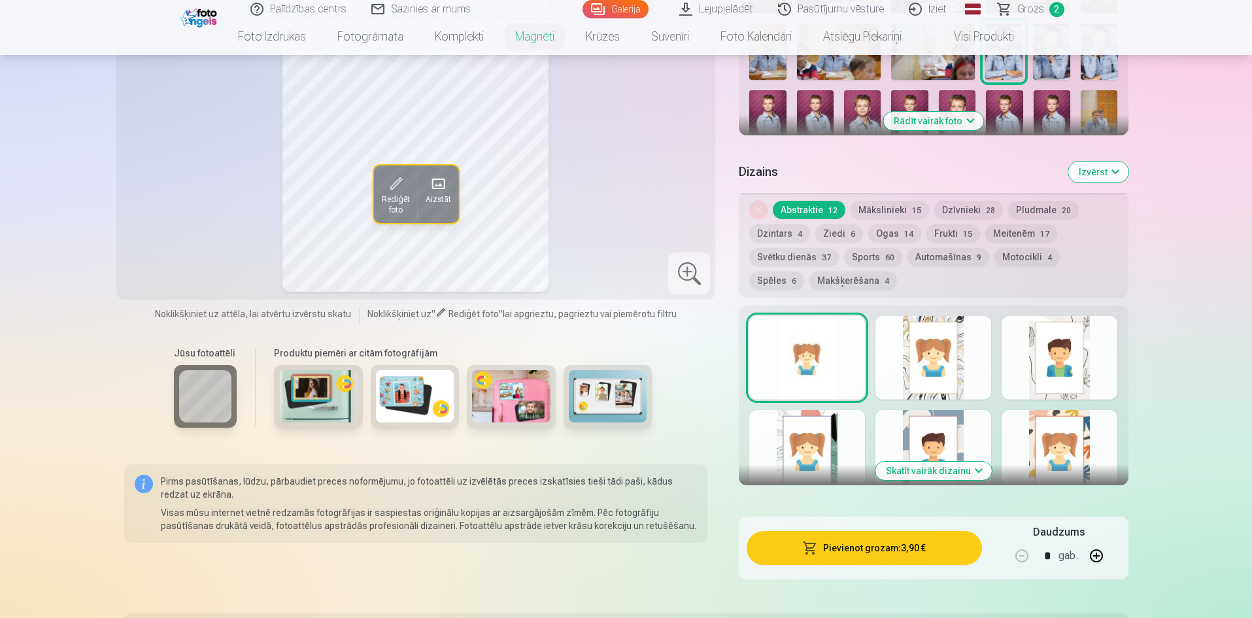
click at [871, 540] on button "Pievienot grozam : 3,90 €" at bounding box center [864, 548] width 235 height 34
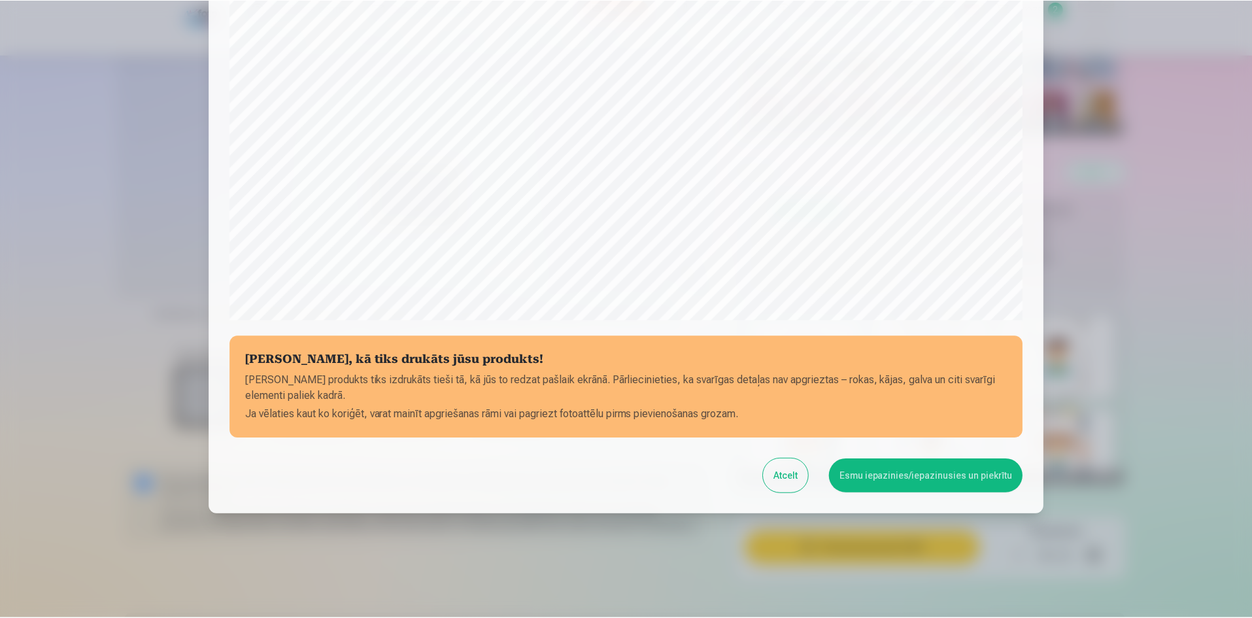
scroll to position [324, 0]
click at [920, 480] on button "Esmu iepazinies/iepazinusies un piekrītu" at bounding box center [928, 475] width 194 height 34
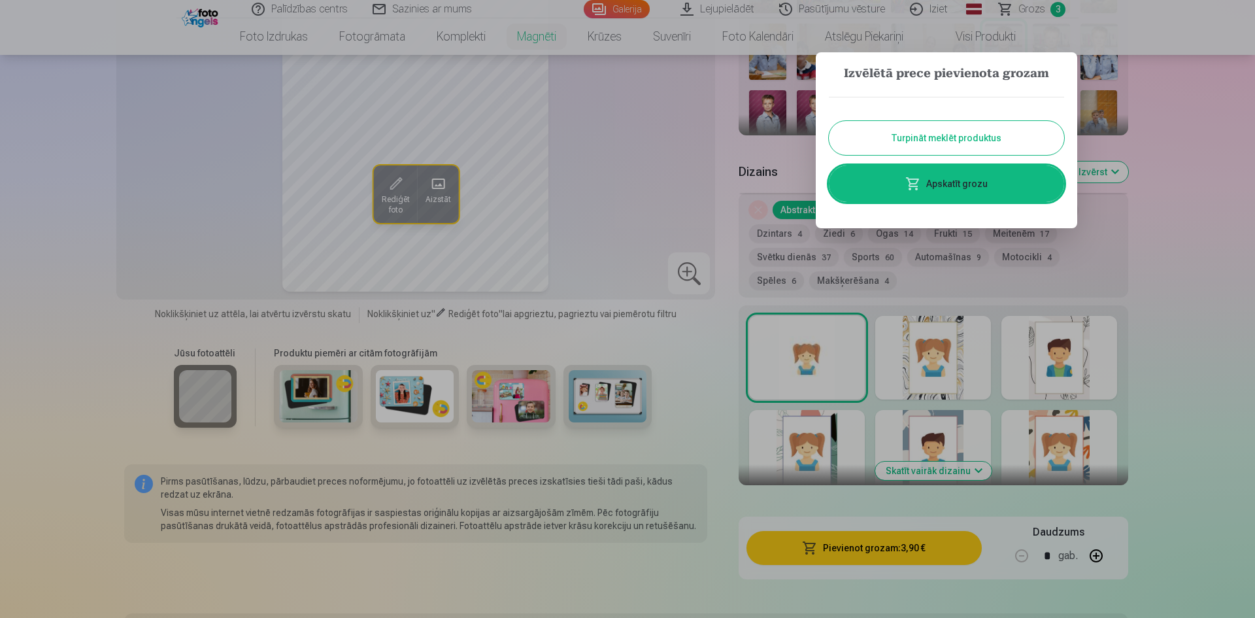
click at [951, 137] on button "Turpināt meklēt produktus" at bounding box center [946, 138] width 235 height 34
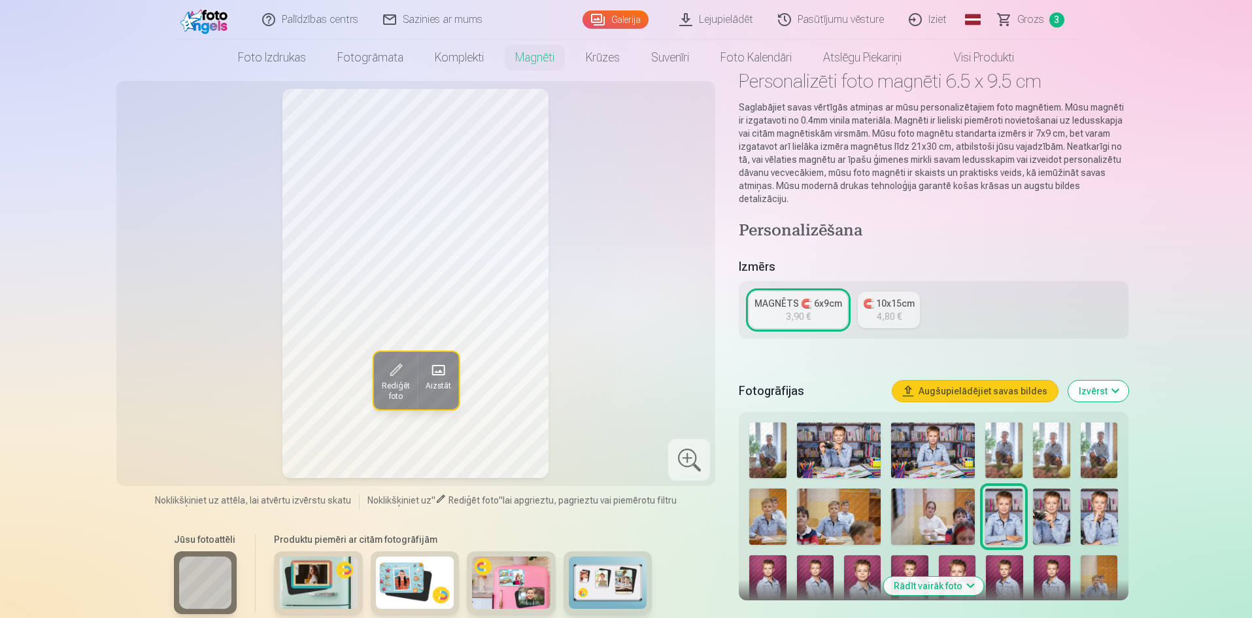
scroll to position [0, 0]
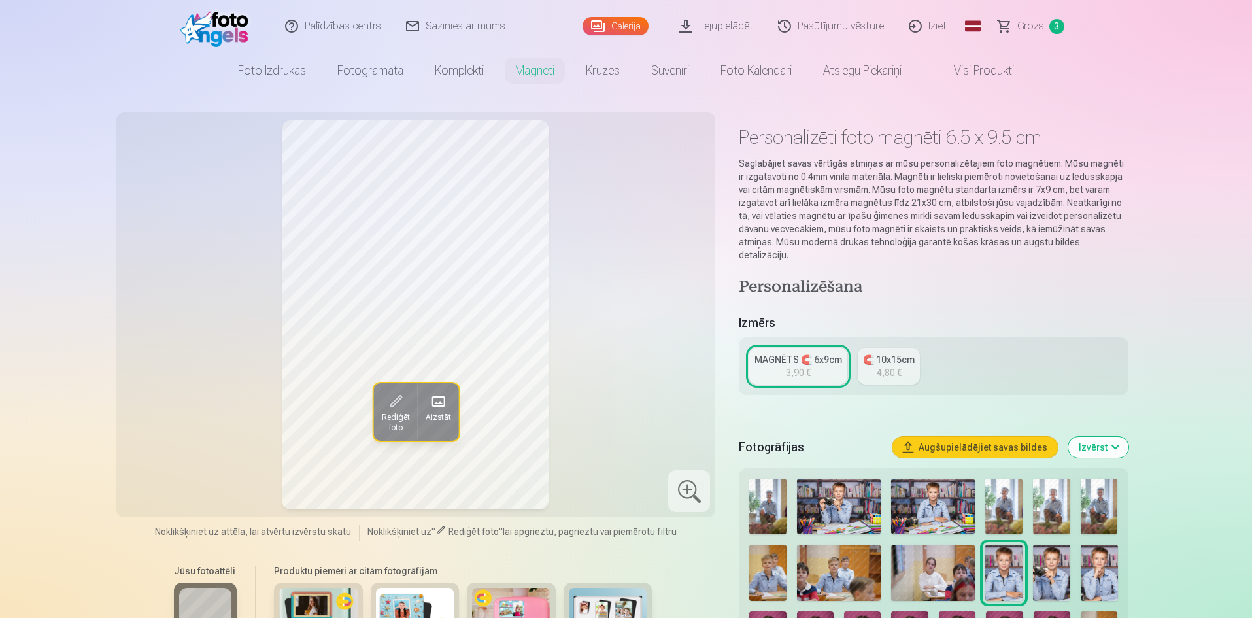
click at [1027, 28] on span "Grozs" at bounding box center [1030, 26] width 27 height 16
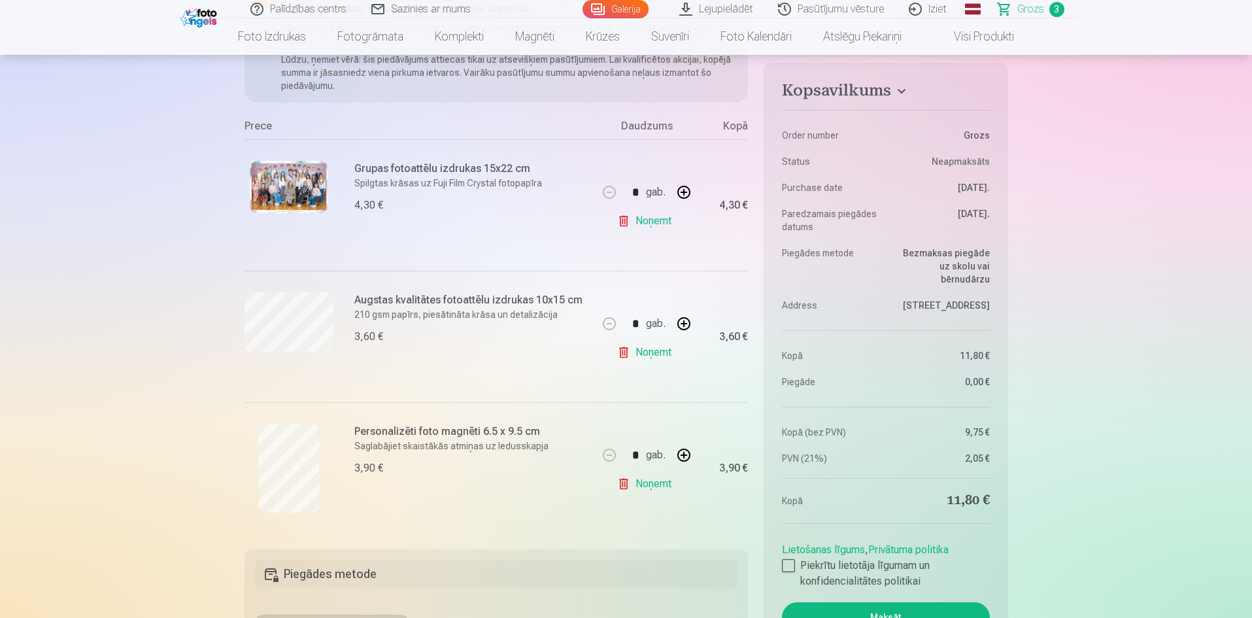
scroll to position [196, 0]
